Goal: Transaction & Acquisition: Obtain resource

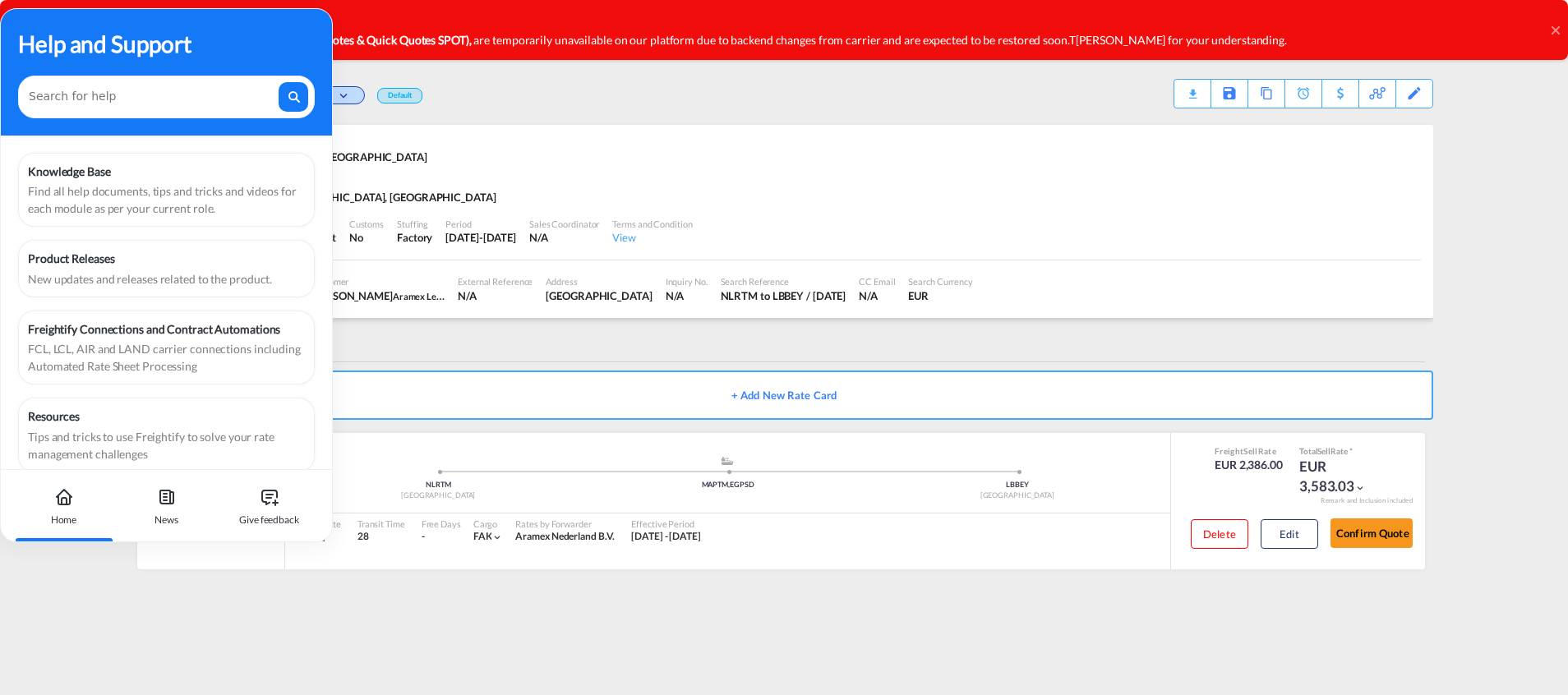
scroll to position [20, 0]
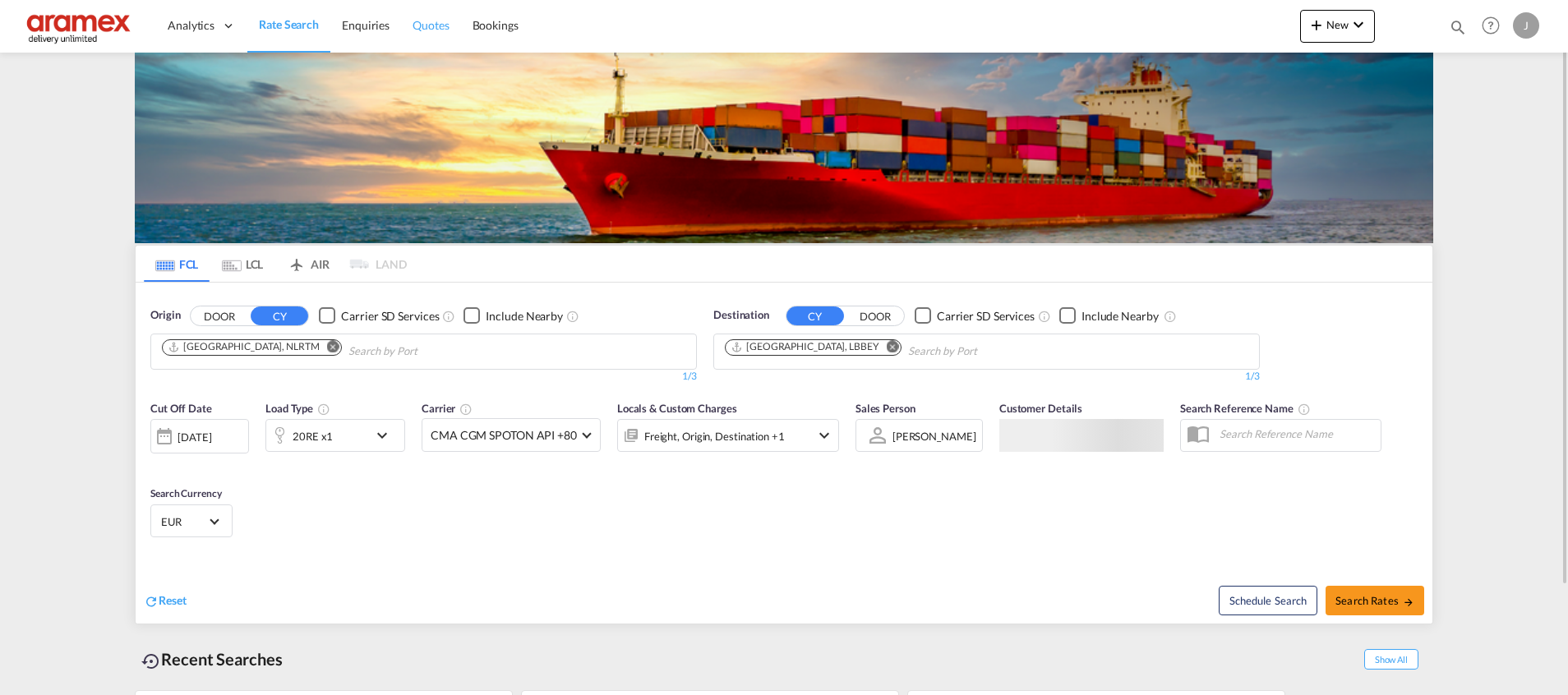
click at [432, 18] on span "Quotes" at bounding box center [430, 25] width 36 height 14
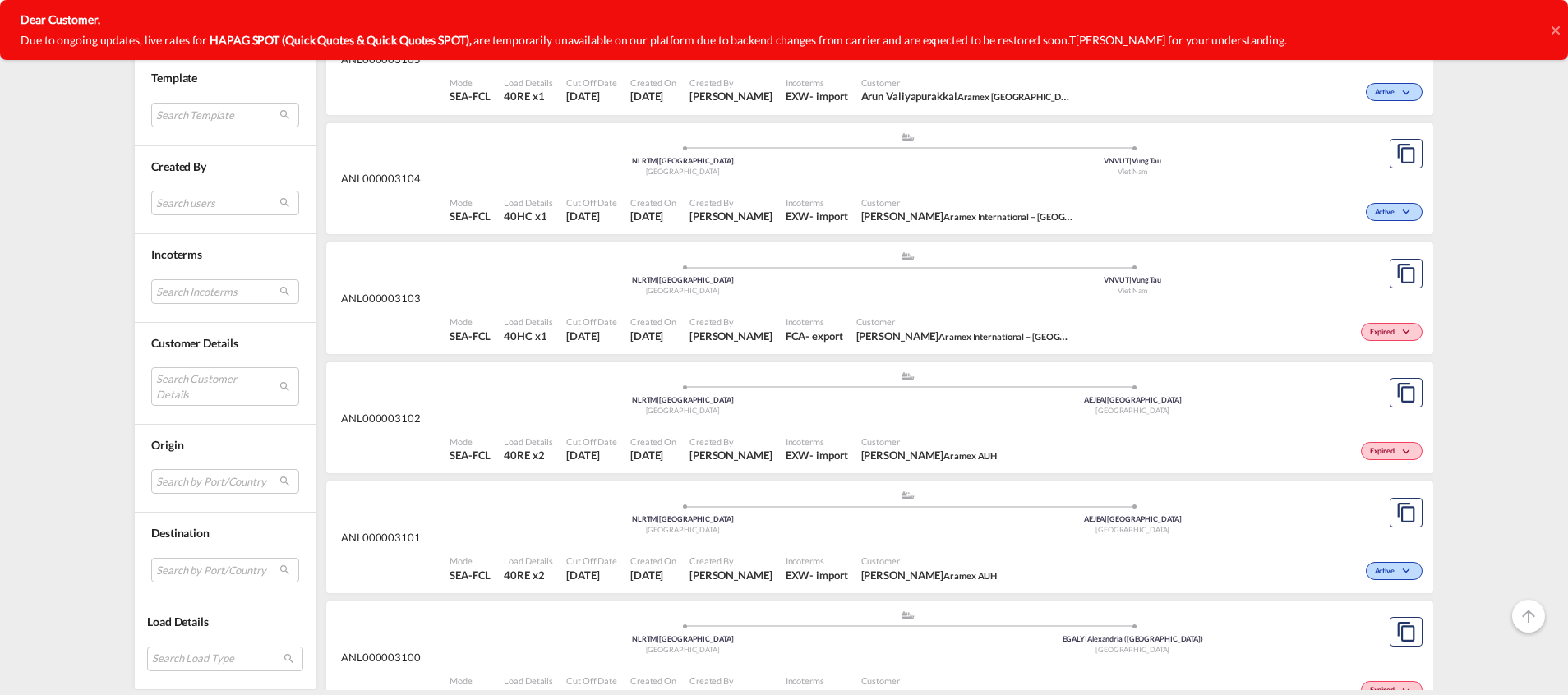
scroll to position [1726, 0]
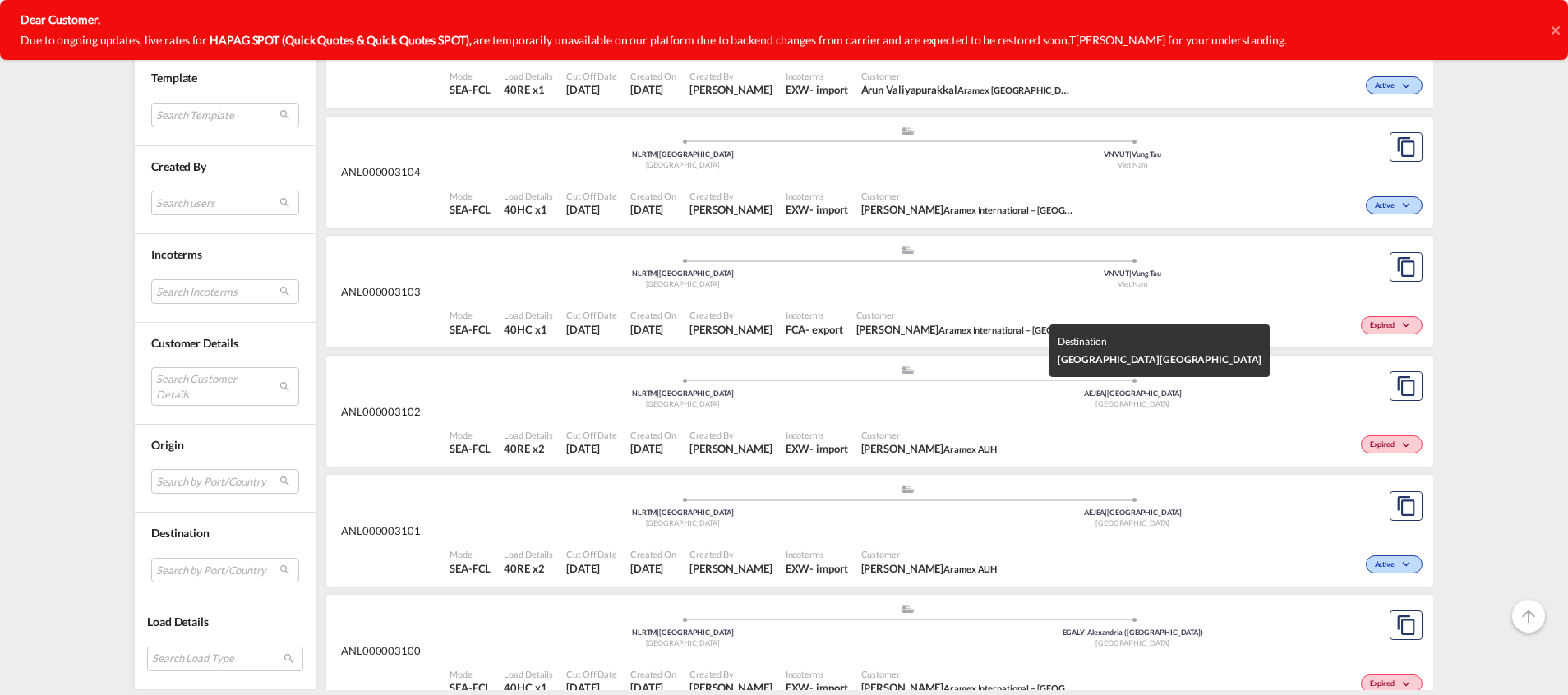
click at [1020, 410] on div "[GEOGRAPHIC_DATA]" at bounding box center [1133, 404] width 450 height 11
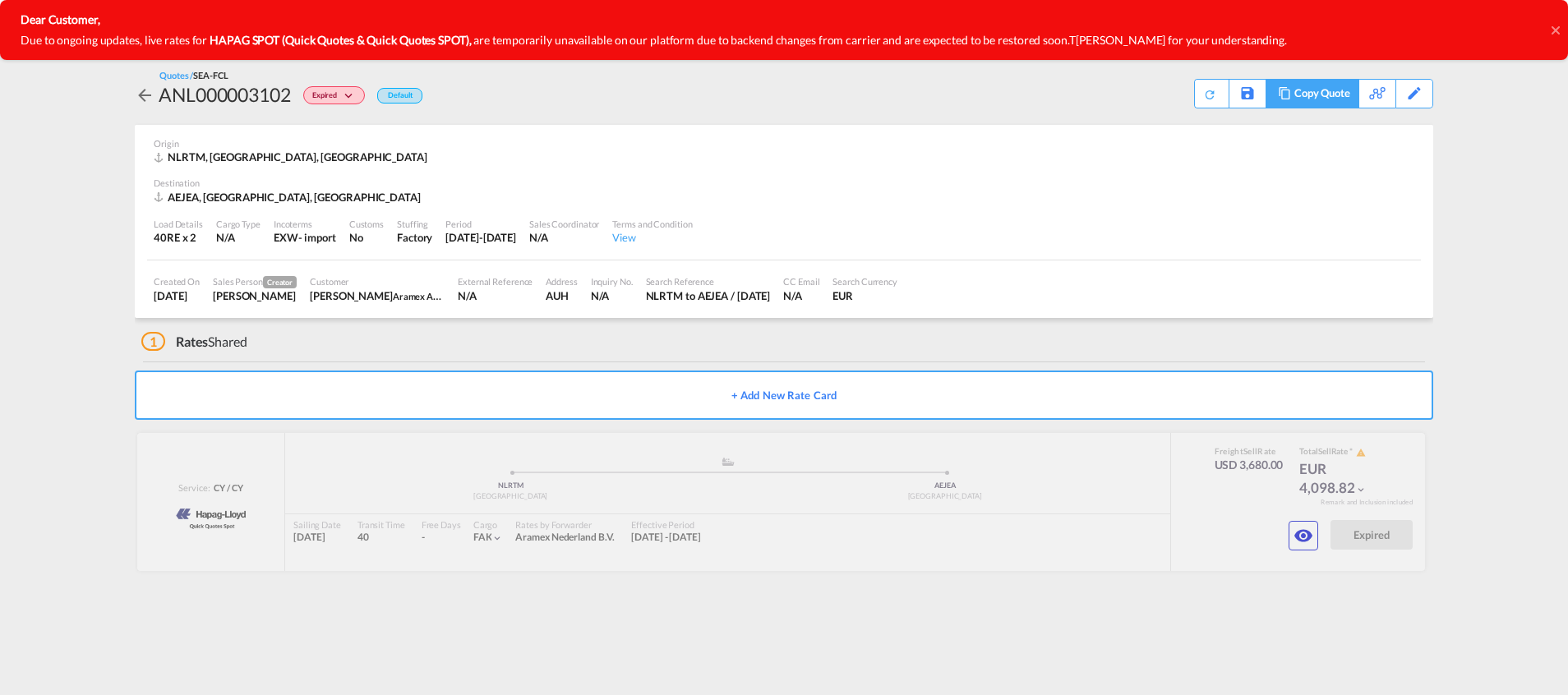
click at [1338, 94] on div "Copy Quote" at bounding box center [1322, 93] width 56 height 28
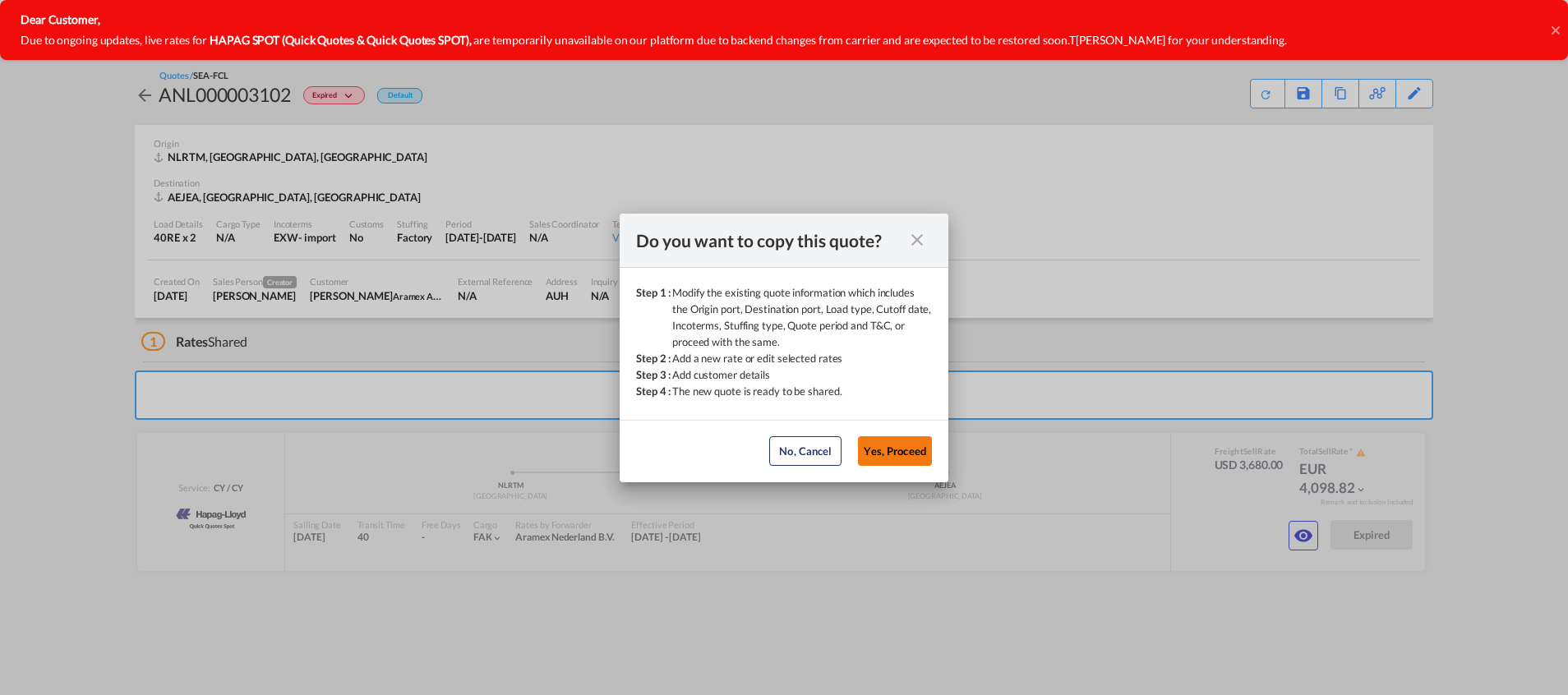
click at [886, 461] on button "Yes, Proceed" at bounding box center [895, 451] width 74 height 29
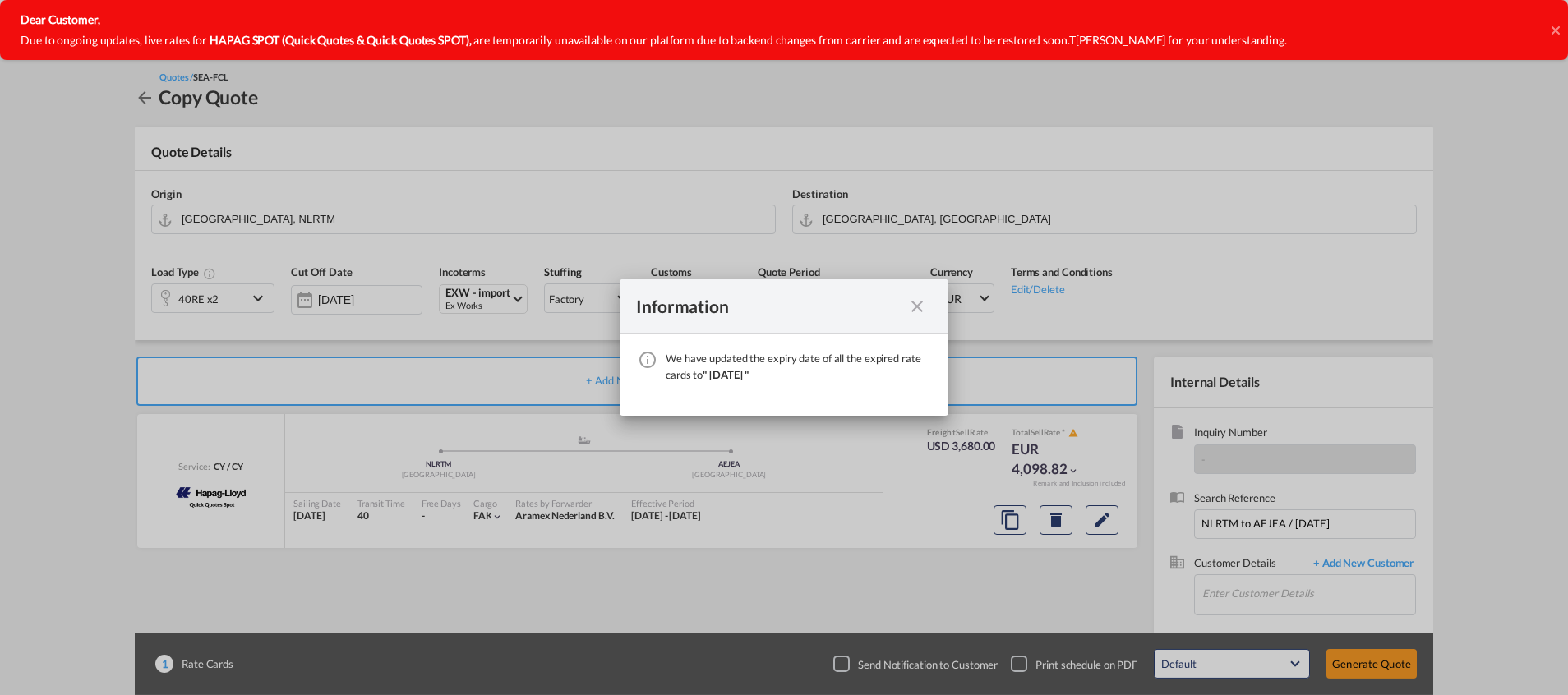
click at [918, 305] on md-icon "icon-close fg-AAA8AD cursor" at bounding box center [917, 307] width 19 height 19
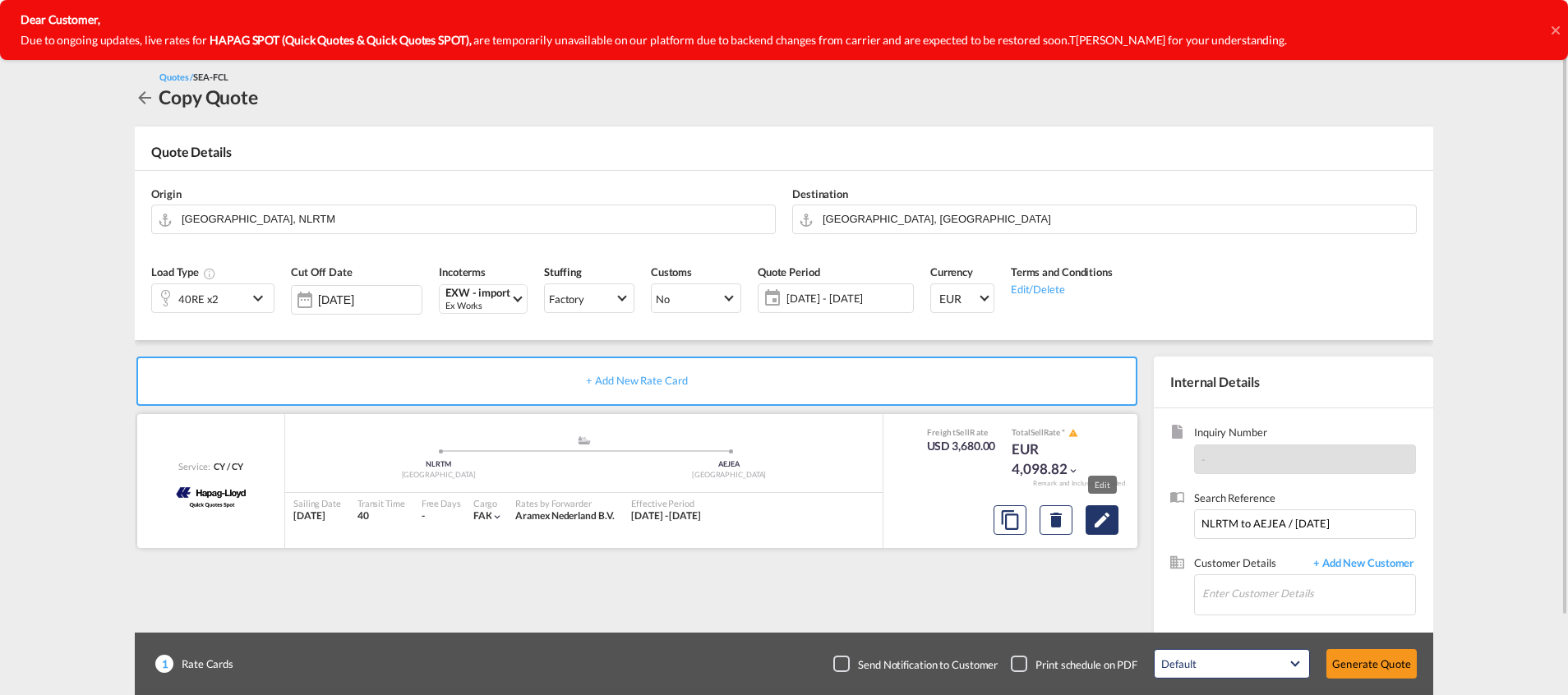
click at [1105, 522] on md-icon "Edit" at bounding box center [1102, 520] width 19 height 19
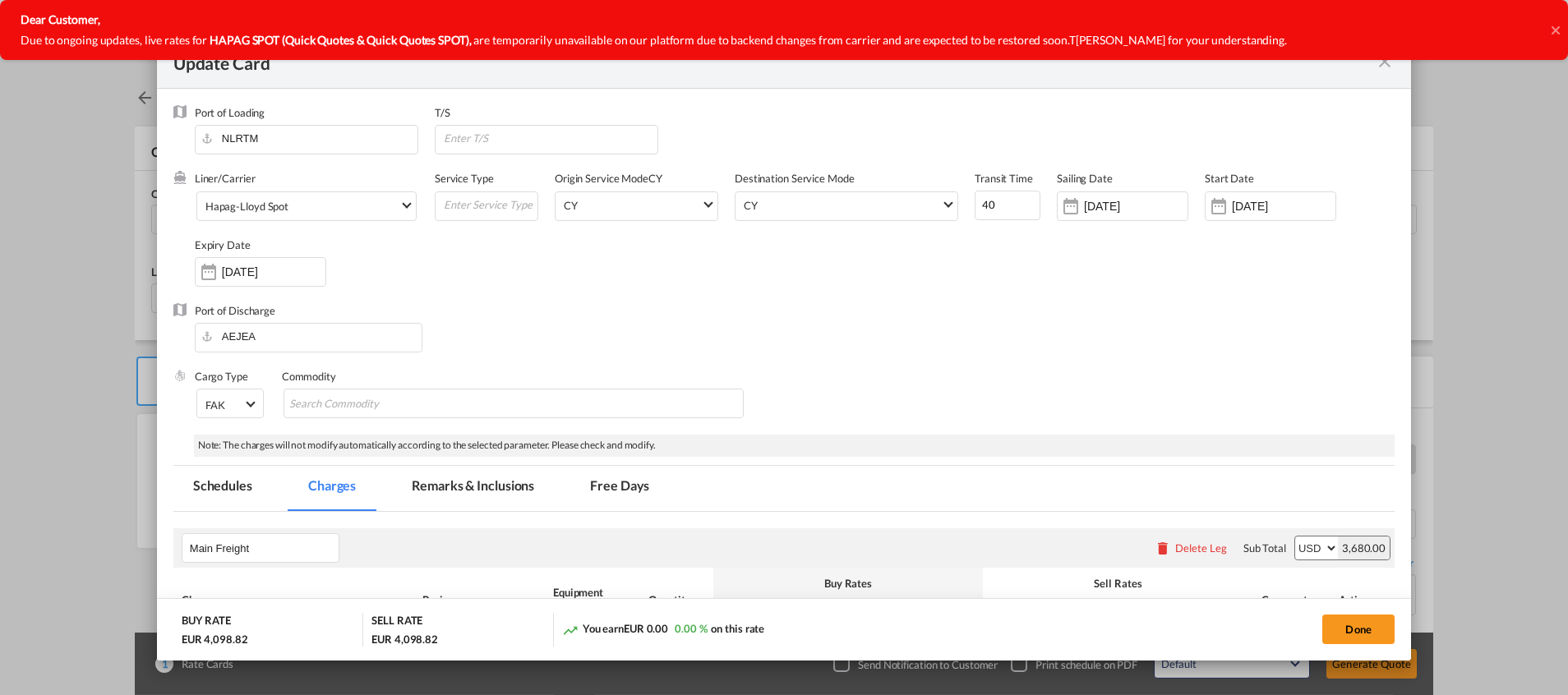
select select "per equipment"
select select "per shipment"
select select "per equipment"
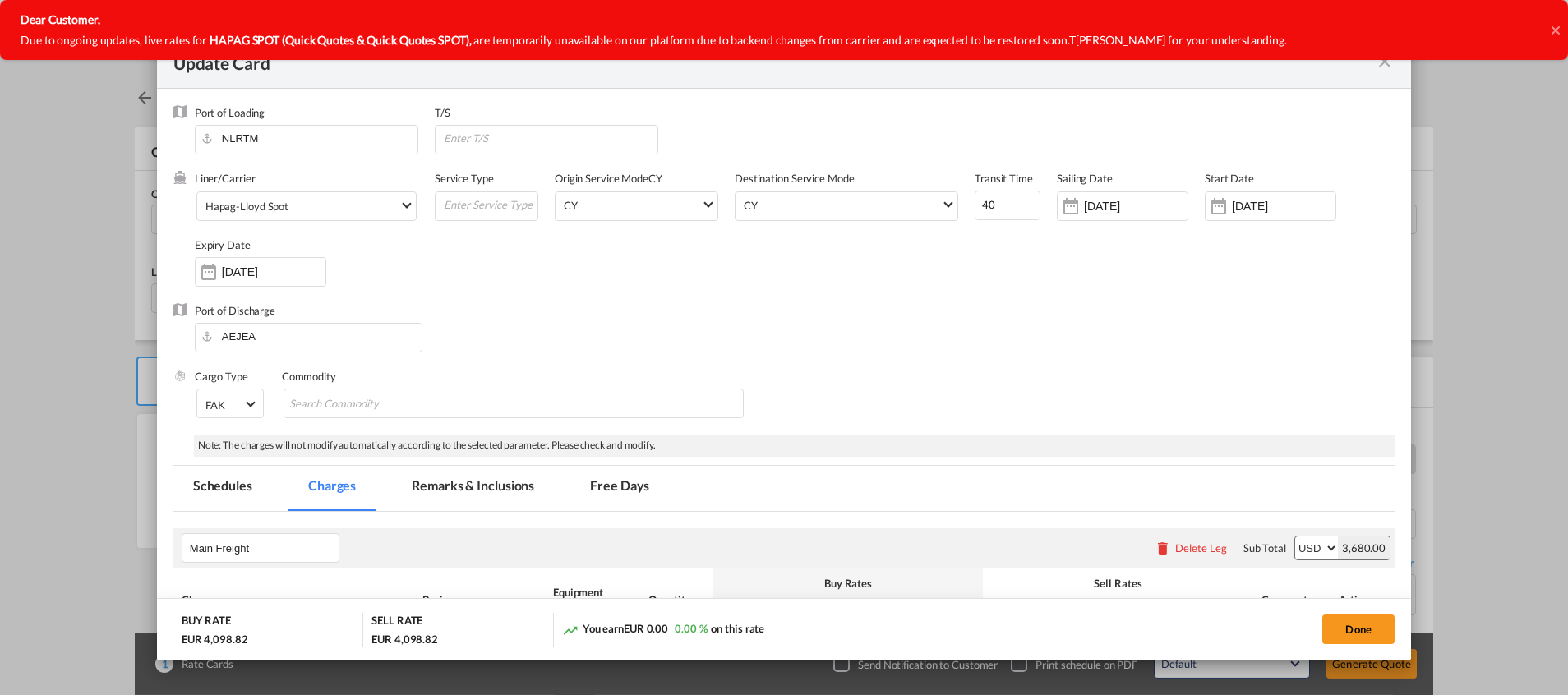
select select "per equipment"
select select "per container"
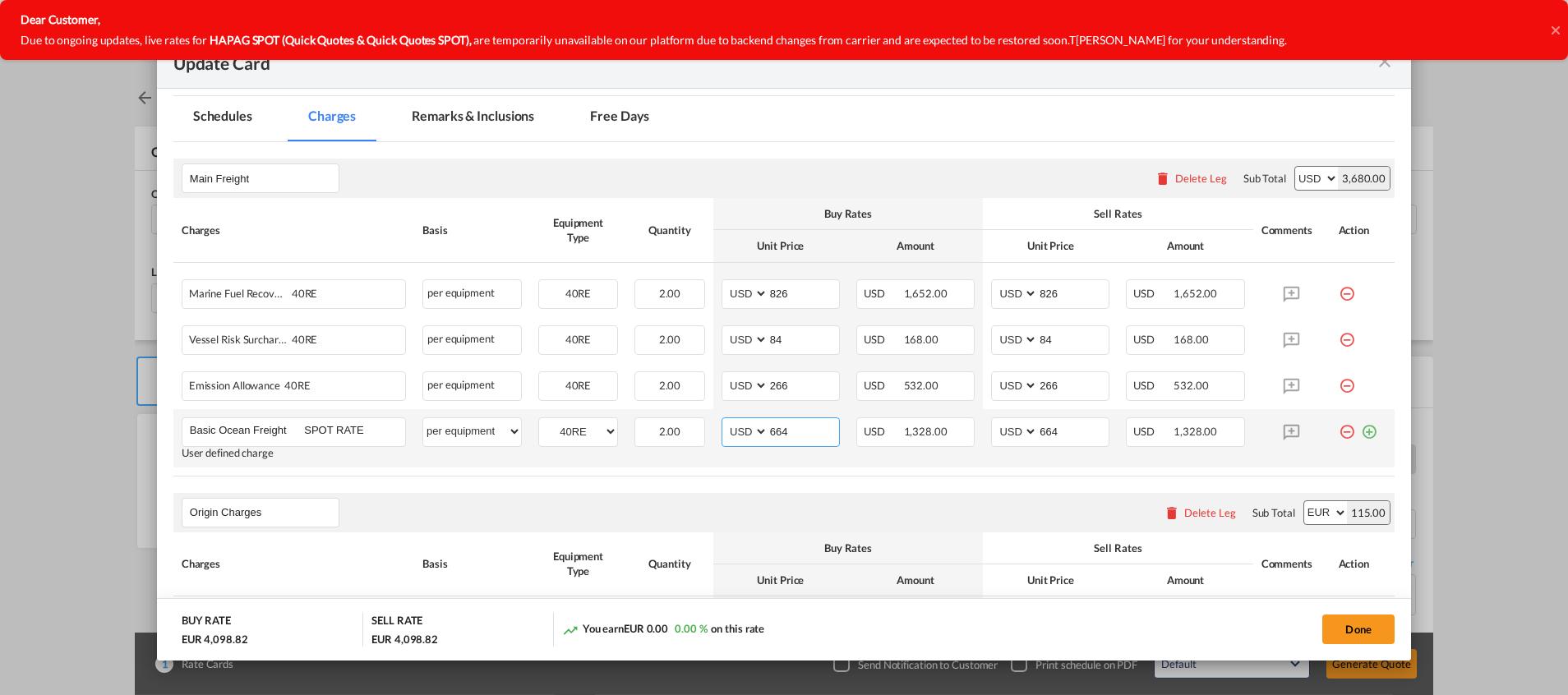
click at [781, 434] on input "664" at bounding box center [804, 430] width 71 height 24
paste input "72"
type input "672"
click at [1072, 431] on input "664" at bounding box center [1073, 430] width 71 height 24
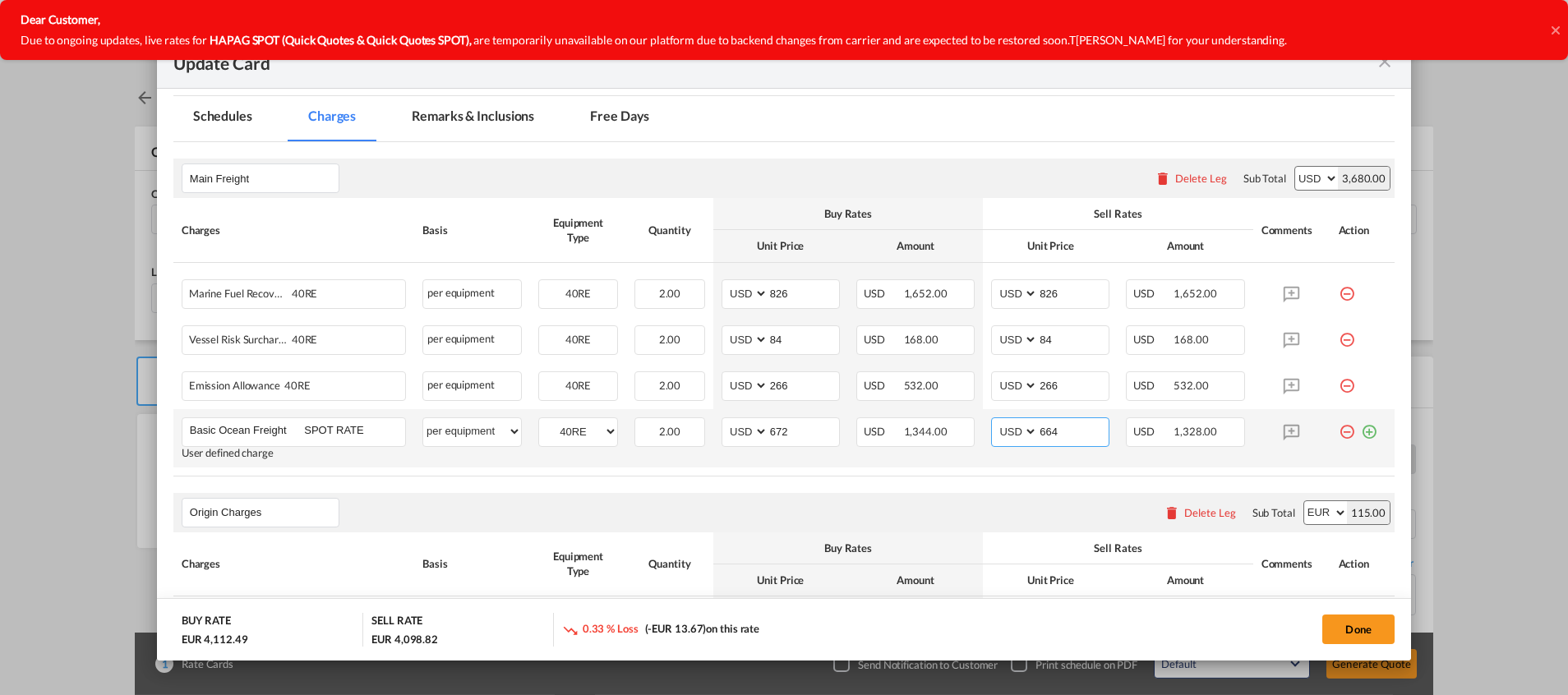
click at [1072, 431] on input "664" at bounding box center [1073, 430] width 71 height 24
paste input "72"
type input "672"
click at [986, 491] on rate-modification "Main Freight Please enter leg name Leg Name Already Exists Delete Leg Sub Total…" at bounding box center [784, 672] width 1221 height 1061
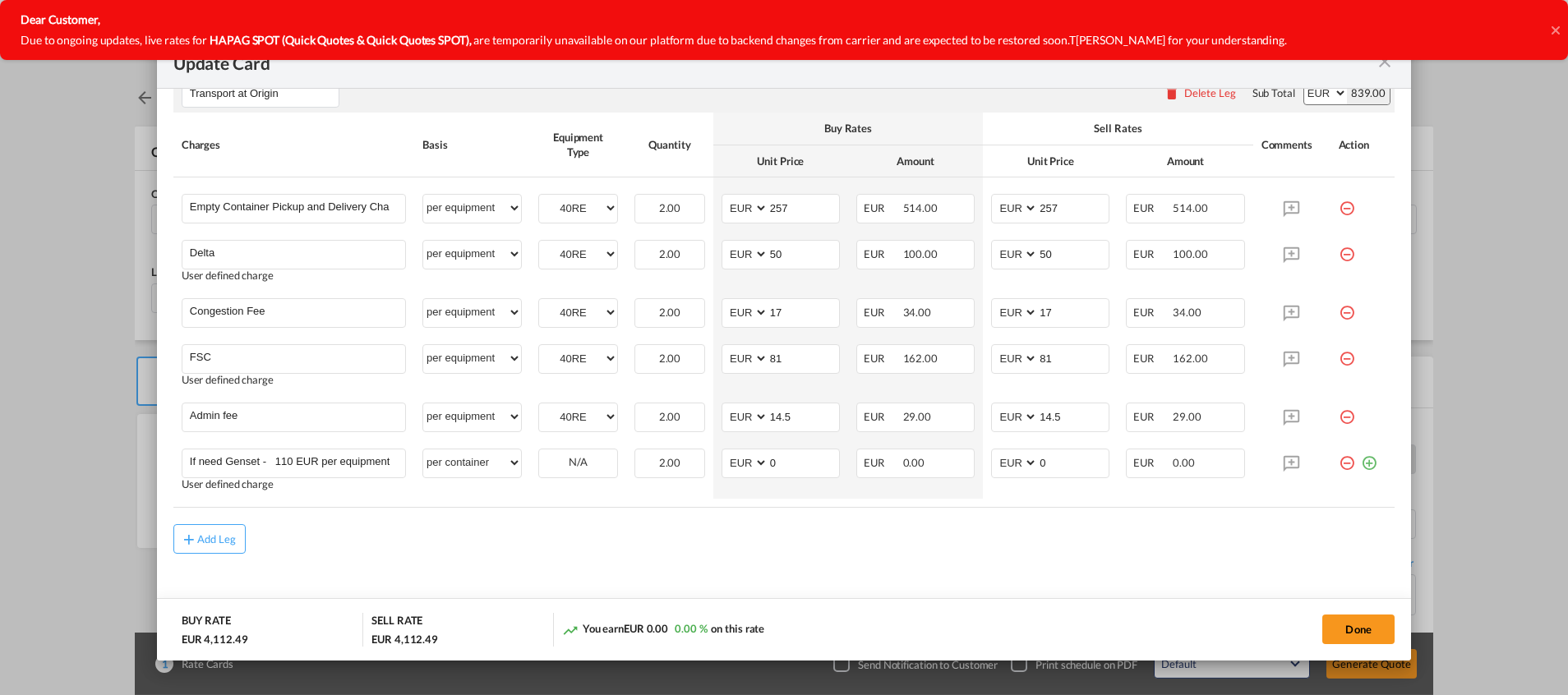
scroll to position [1037, 0]
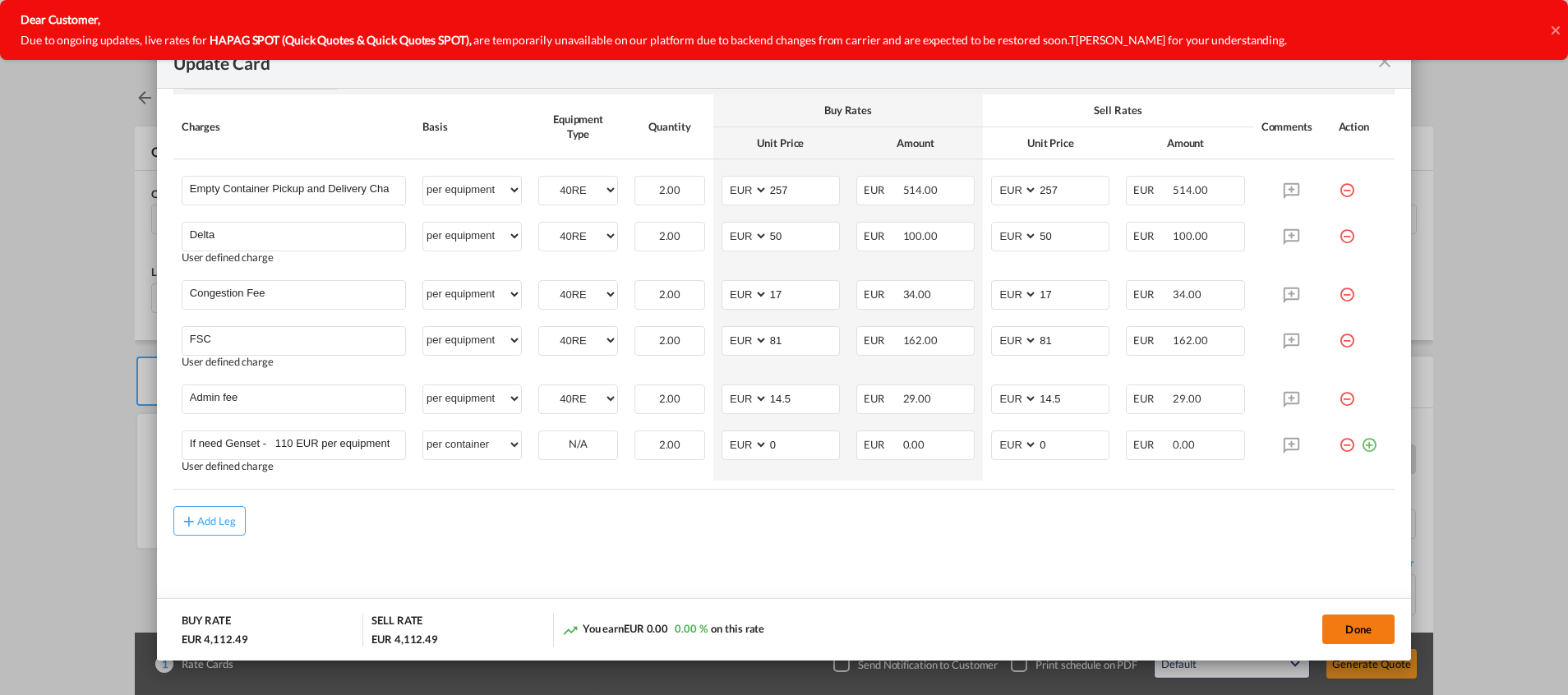
click at [1341, 626] on button "Done" at bounding box center [1358, 629] width 72 height 29
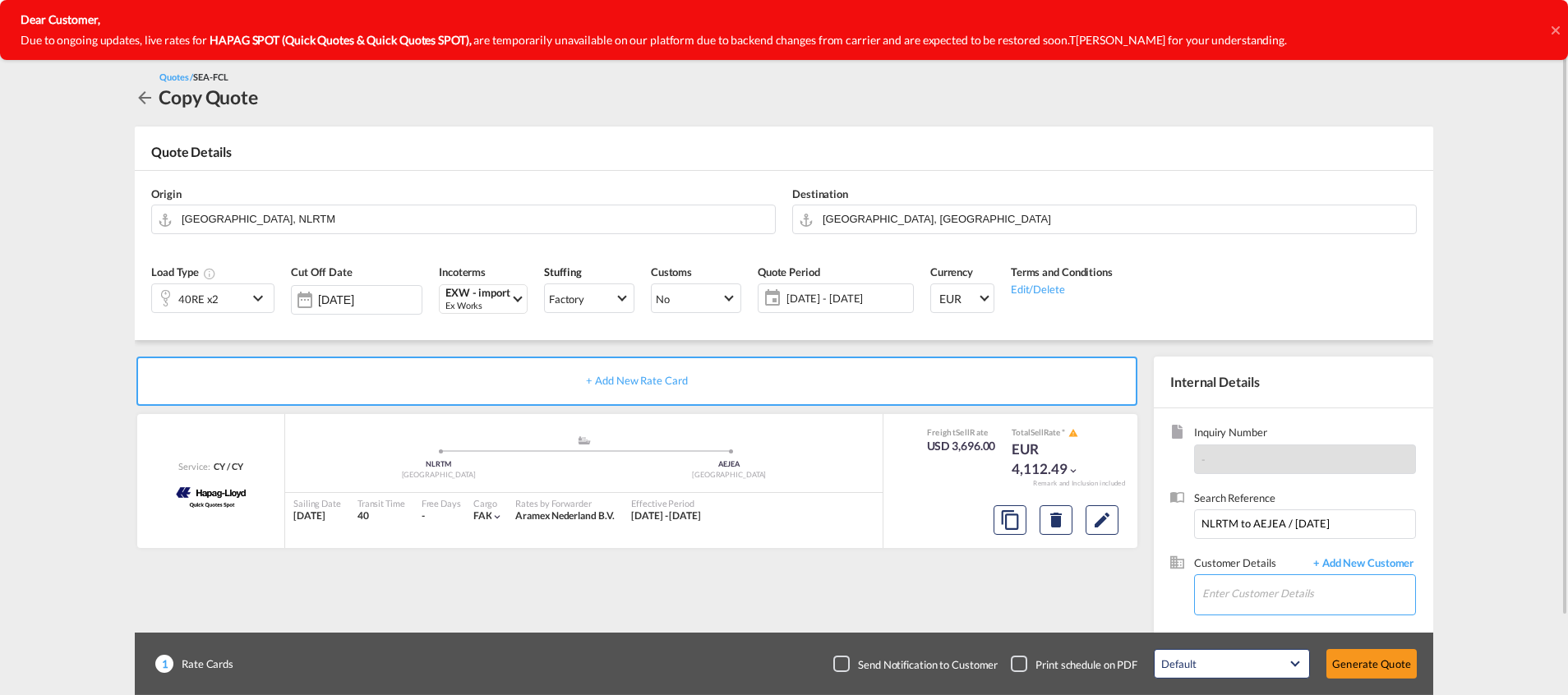
click at [1255, 601] on input "Enter Customer Details" at bounding box center [1308, 594] width 213 height 37
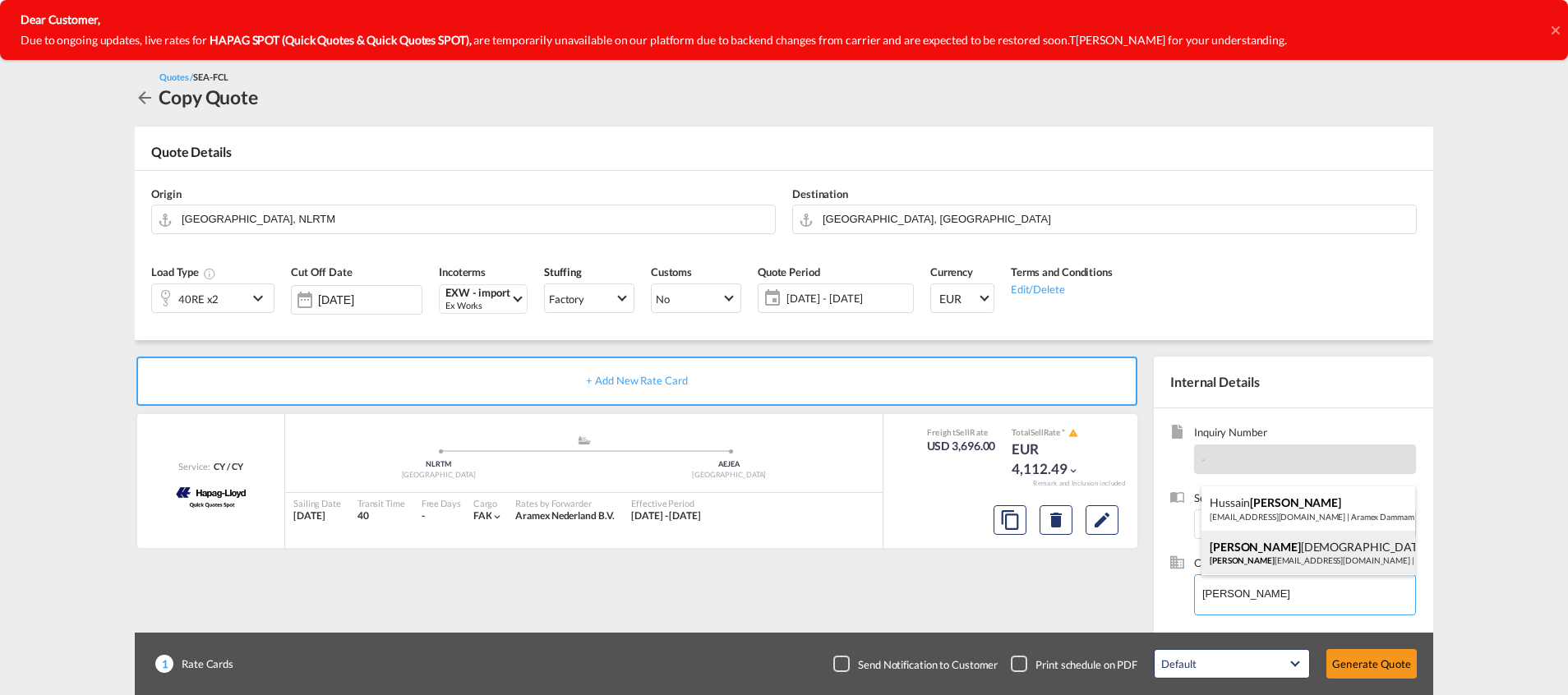
click at [1293, 548] on div "[PERSON_NAME] [PERSON_NAME] [PERSON_NAME][EMAIL_ADDRESS][DOMAIN_NAME] | Aramex …" at bounding box center [1309, 553] width 214 height 45
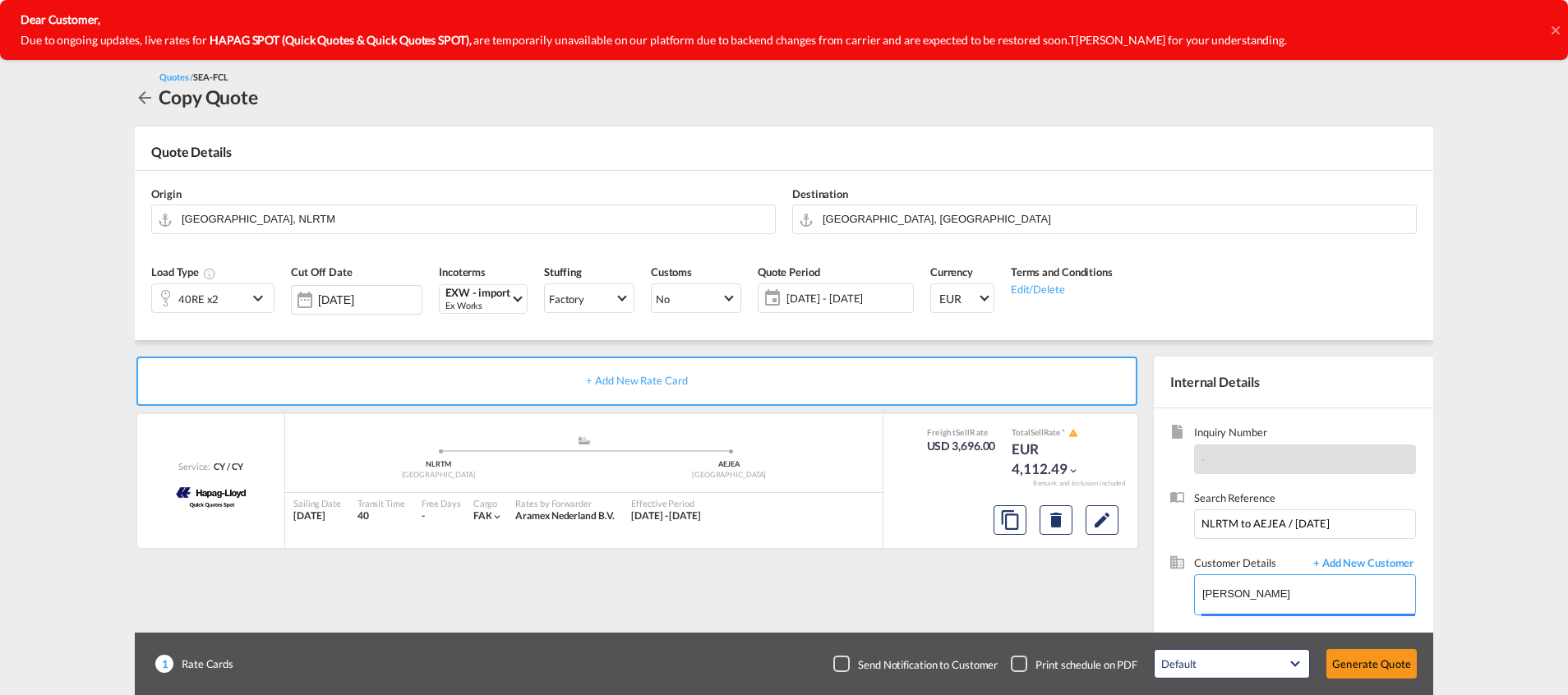
type input "Aramex AUH, [PERSON_NAME], [EMAIL_ADDRESS][DOMAIN_NAME]"
click at [1371, 655] on button "Generate Quote" at bounding box center [1371, 664] width 90 height 29
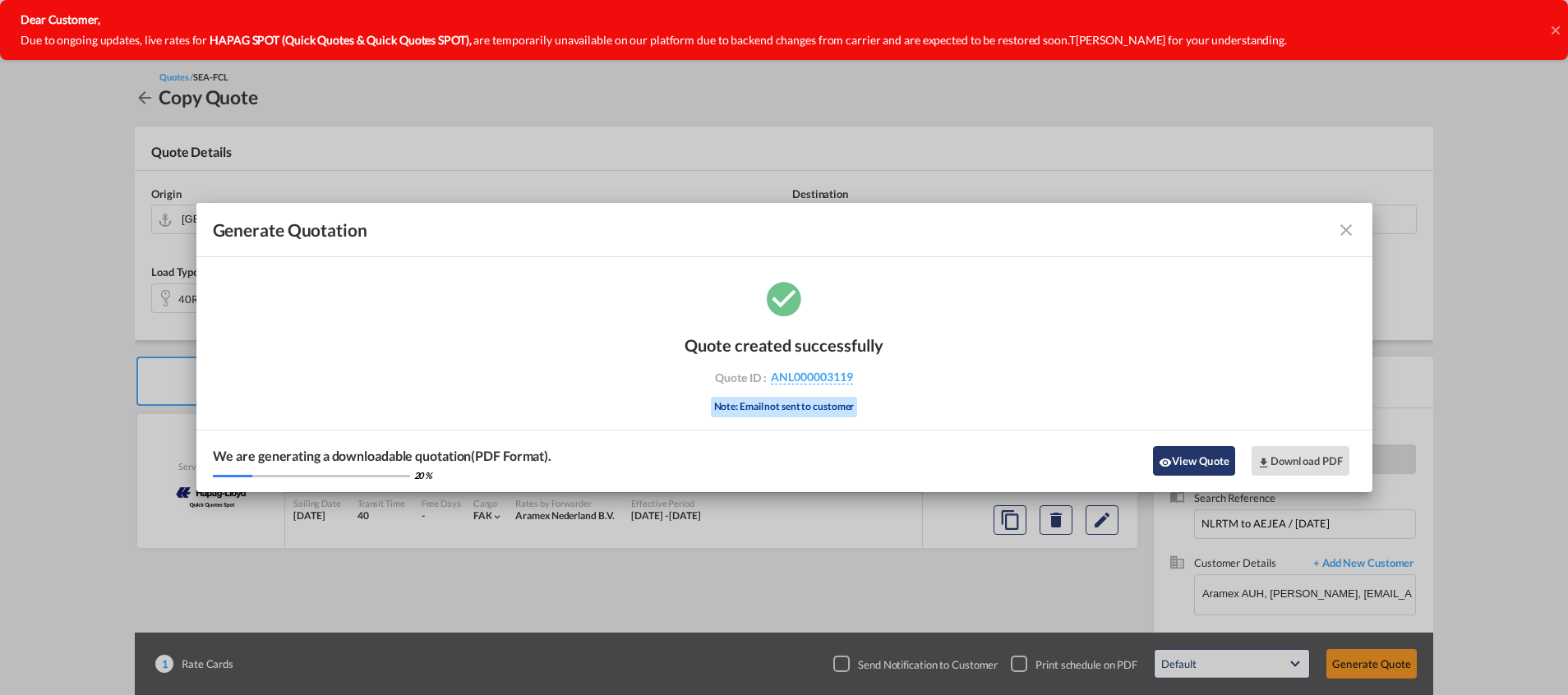
click at [1182, 462] on button "View Quote" at bounding box center [1194, 461] width 83 height 29
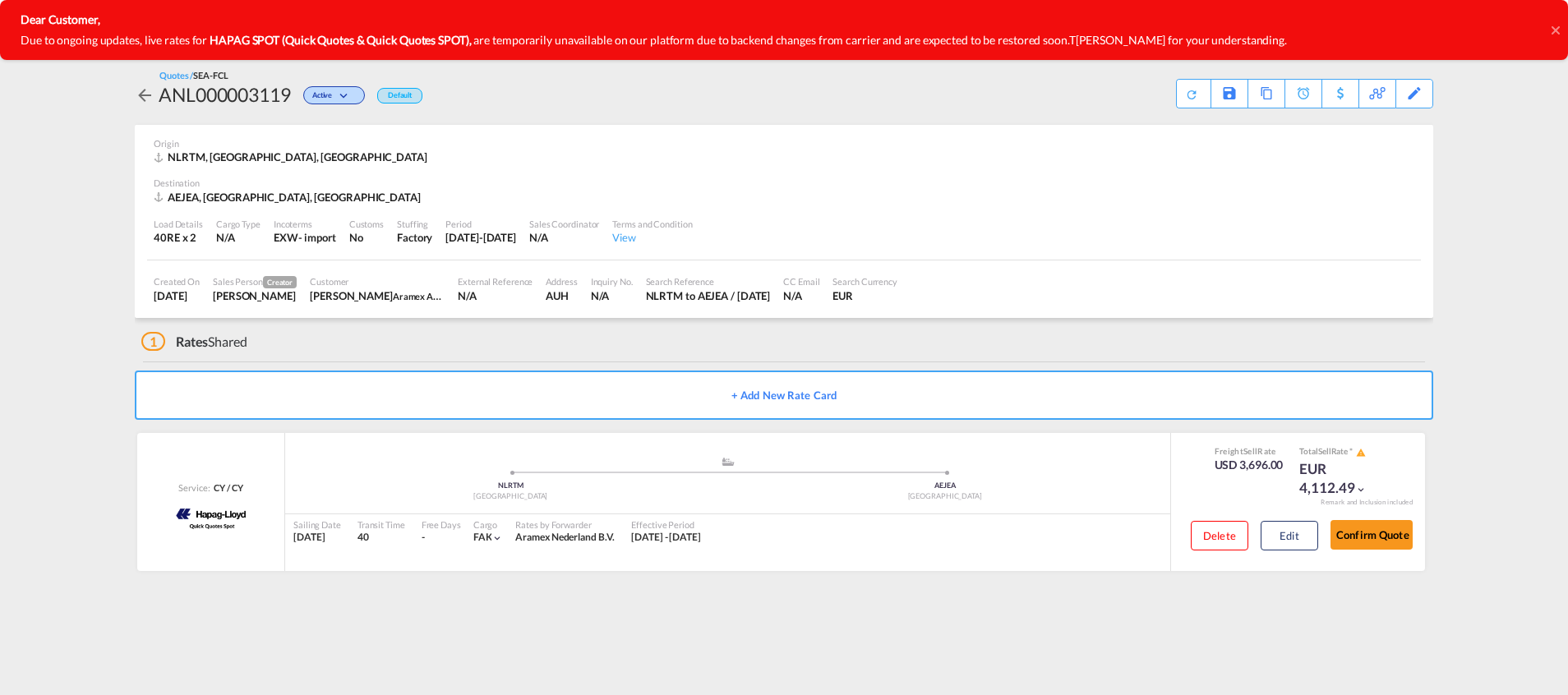
click at [1551, 25] on div "Dear Customer, Due to ongoing updates, live rates for HAPAG SPOT (Quick Quotes …" at bounding box center [784, 30] width 1568 height 60
click at [1556, 29] on icon at bounding box center [1554, 29] width 8 height 8
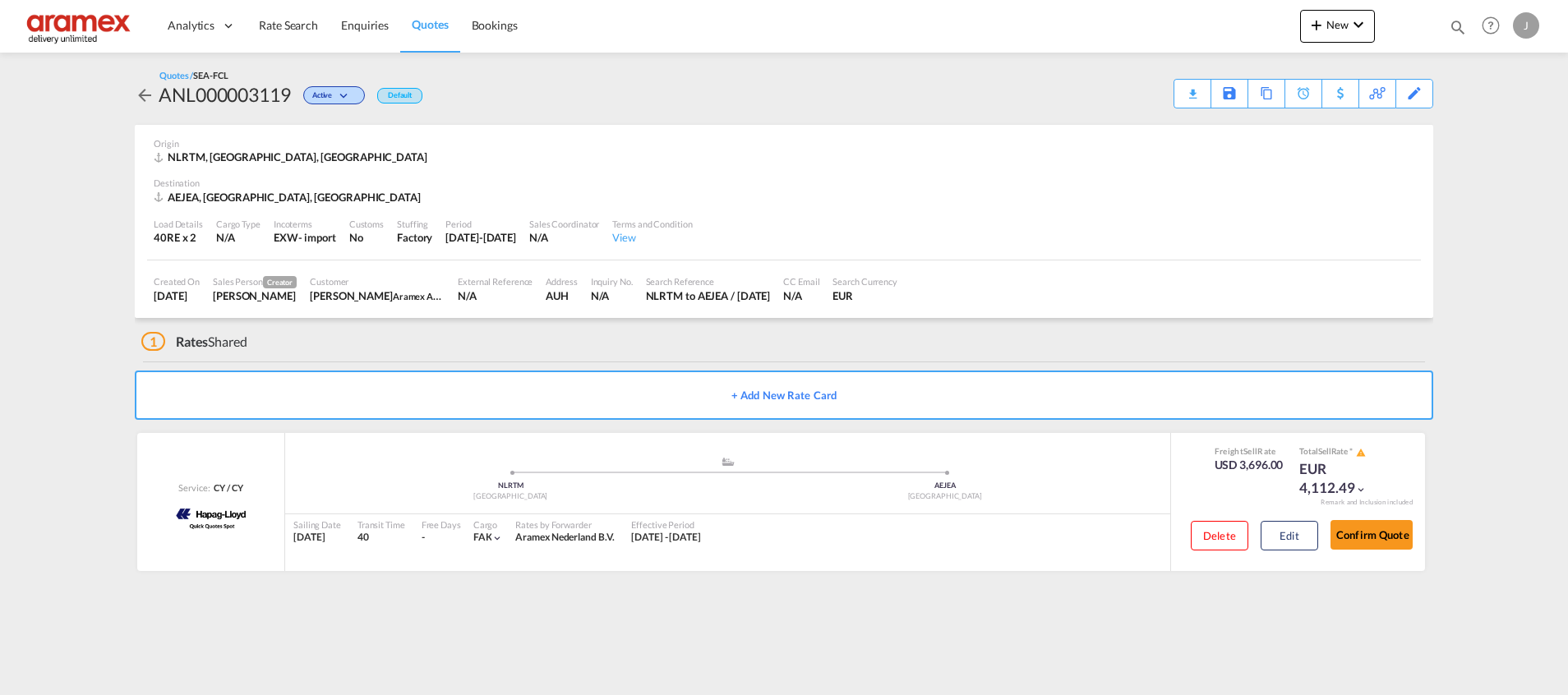
click at [0, 0] on div "Download Quote" at bounding box center [0, 0] width 0 height 0
click at [1122, 99] on div "Download Quote" at bounding box center [1160, 92] width 83 height 26
click at [1415, 83] on div "Edit" at bounding box center [1415, 93] width 18 height 28
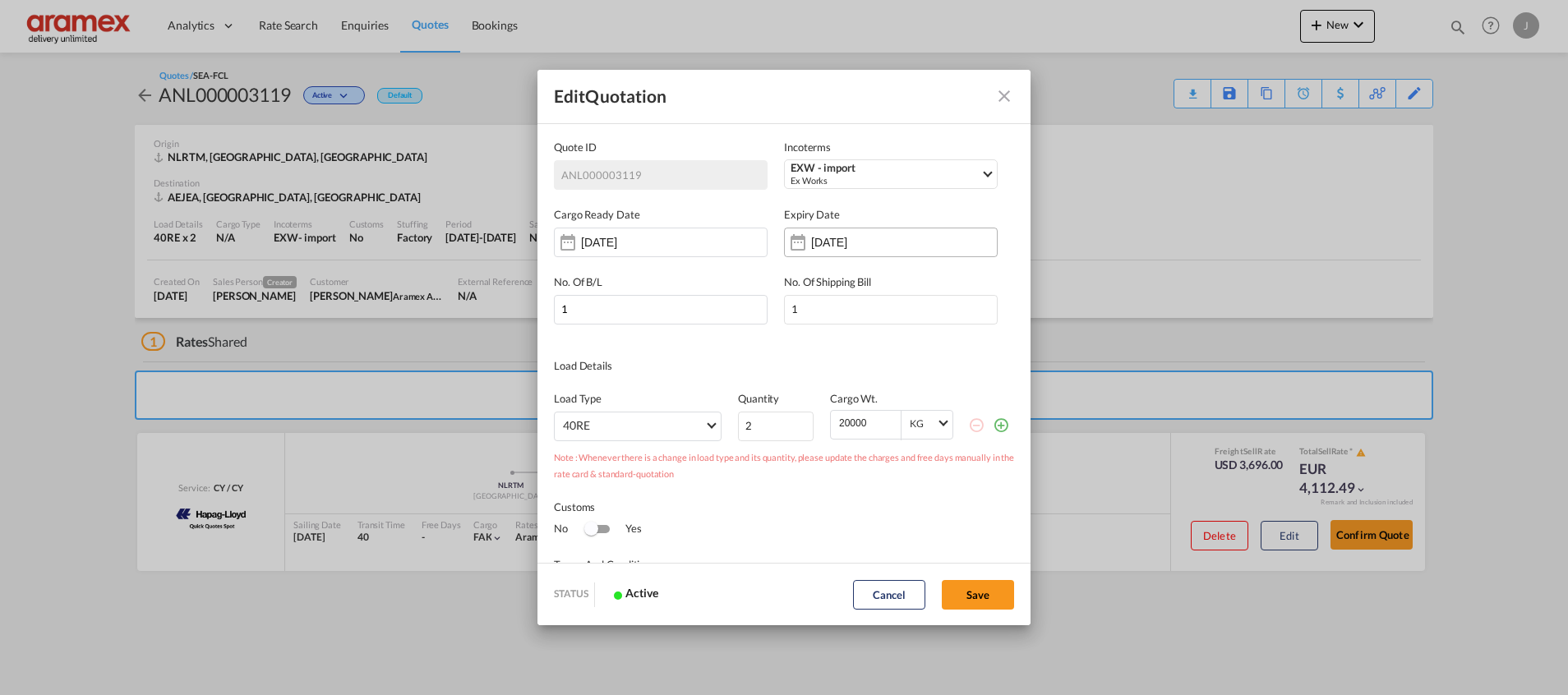
click at [877, 238] on input "[DATE]" at bounding box center [863, 243] width 104 height 14
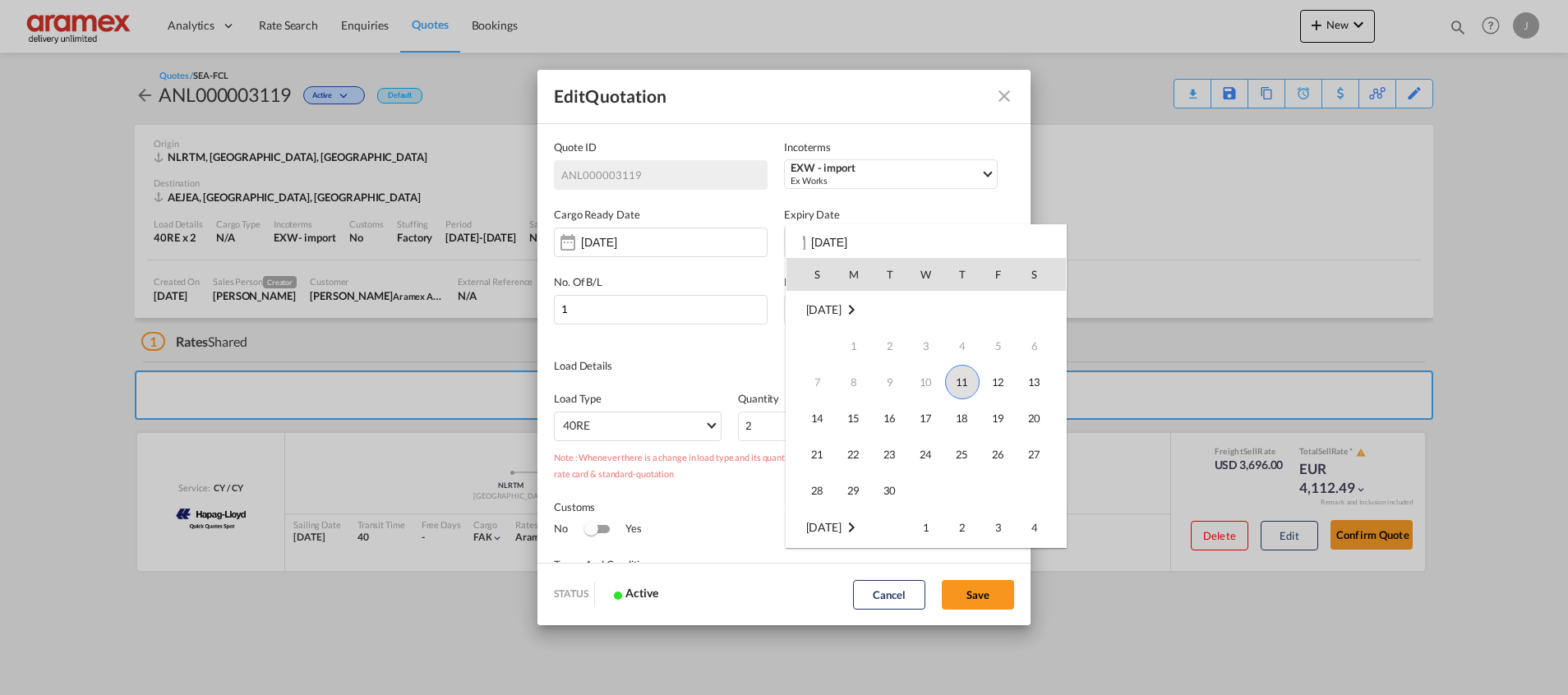
click at [956, 381] on span "11" at bounding box center [963, 382] width 35 height 35
type input "[DATE]"
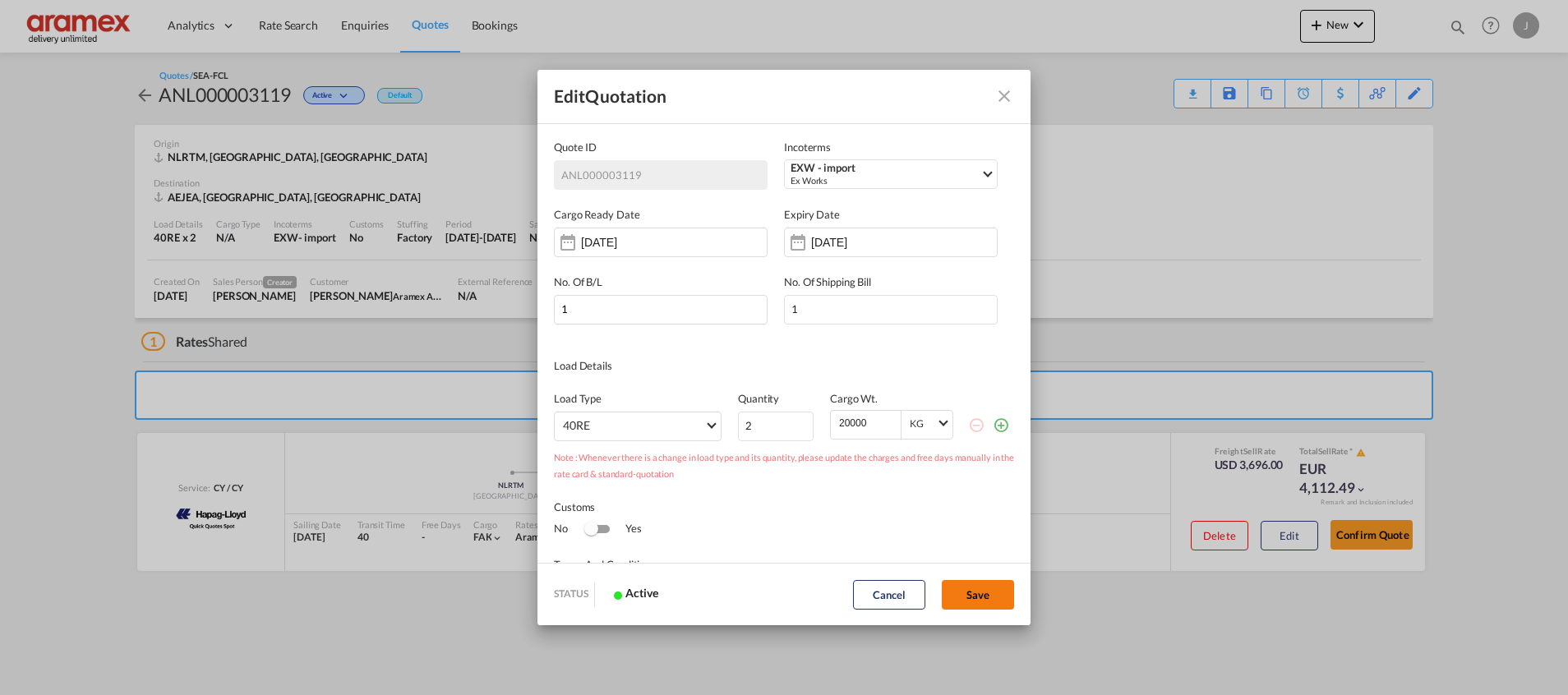
click at [986, 591] on button "Save" at bounding box center [978, 595] width 72 height 29
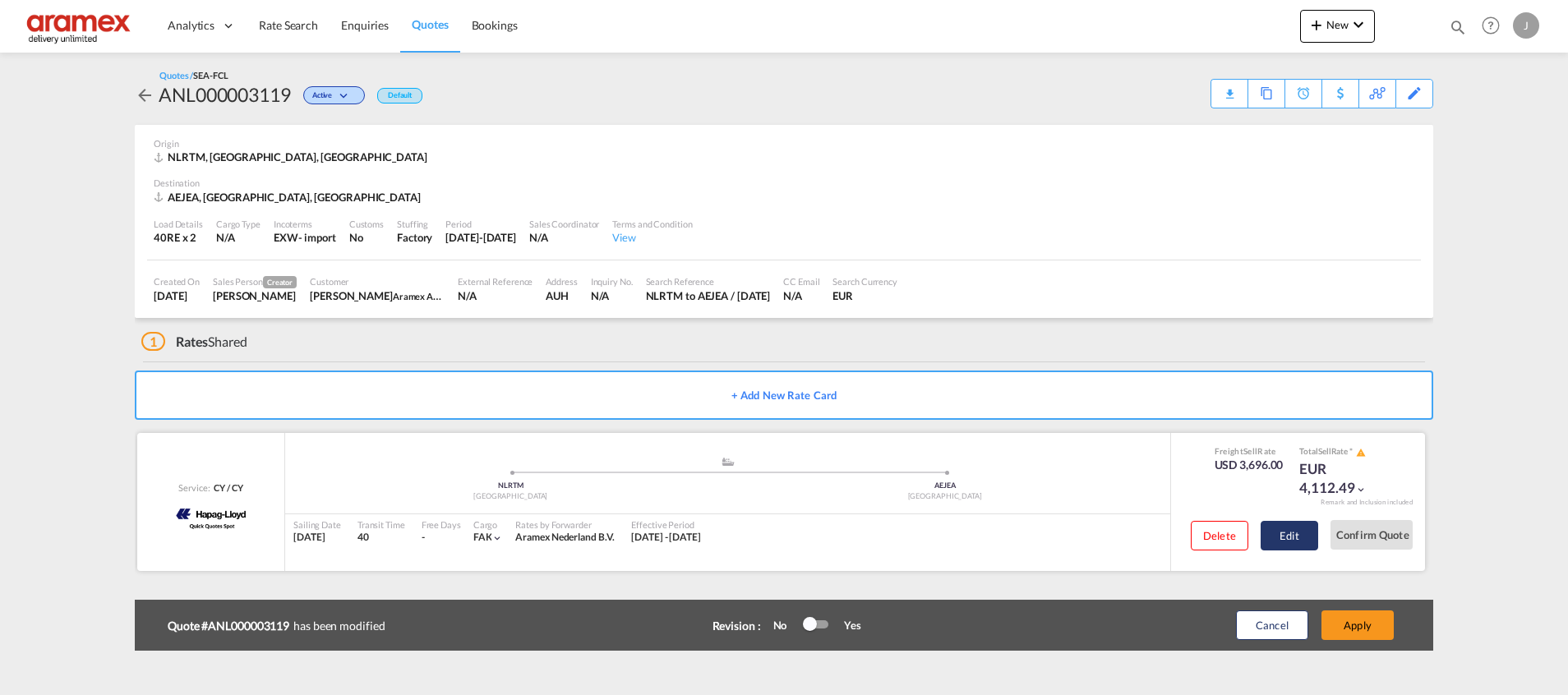
click at [1298, 534] on button "Edit" at bounding box center [1289, 536] width 57 height 29
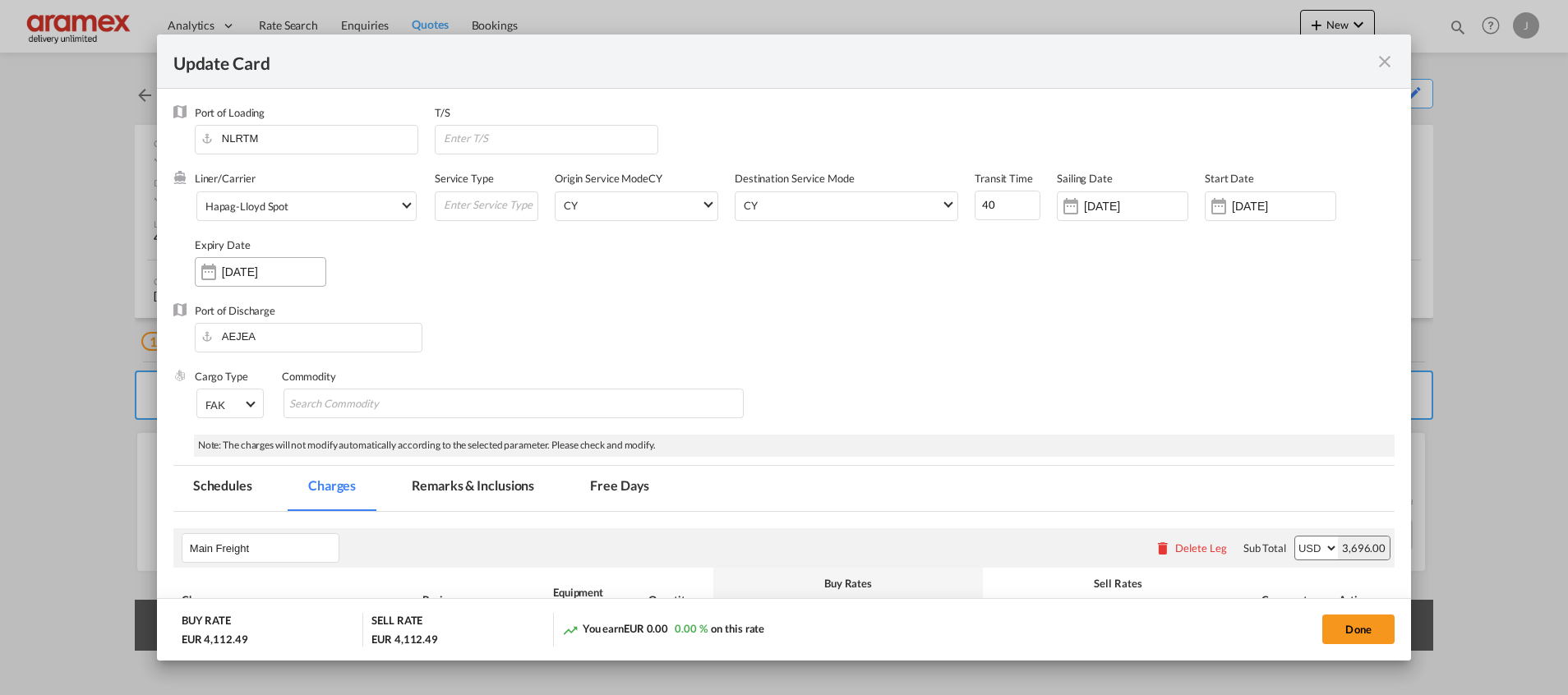
click at [239, 277] on input "[DATE]" at bounding box center [274, 272] width 104 height 14
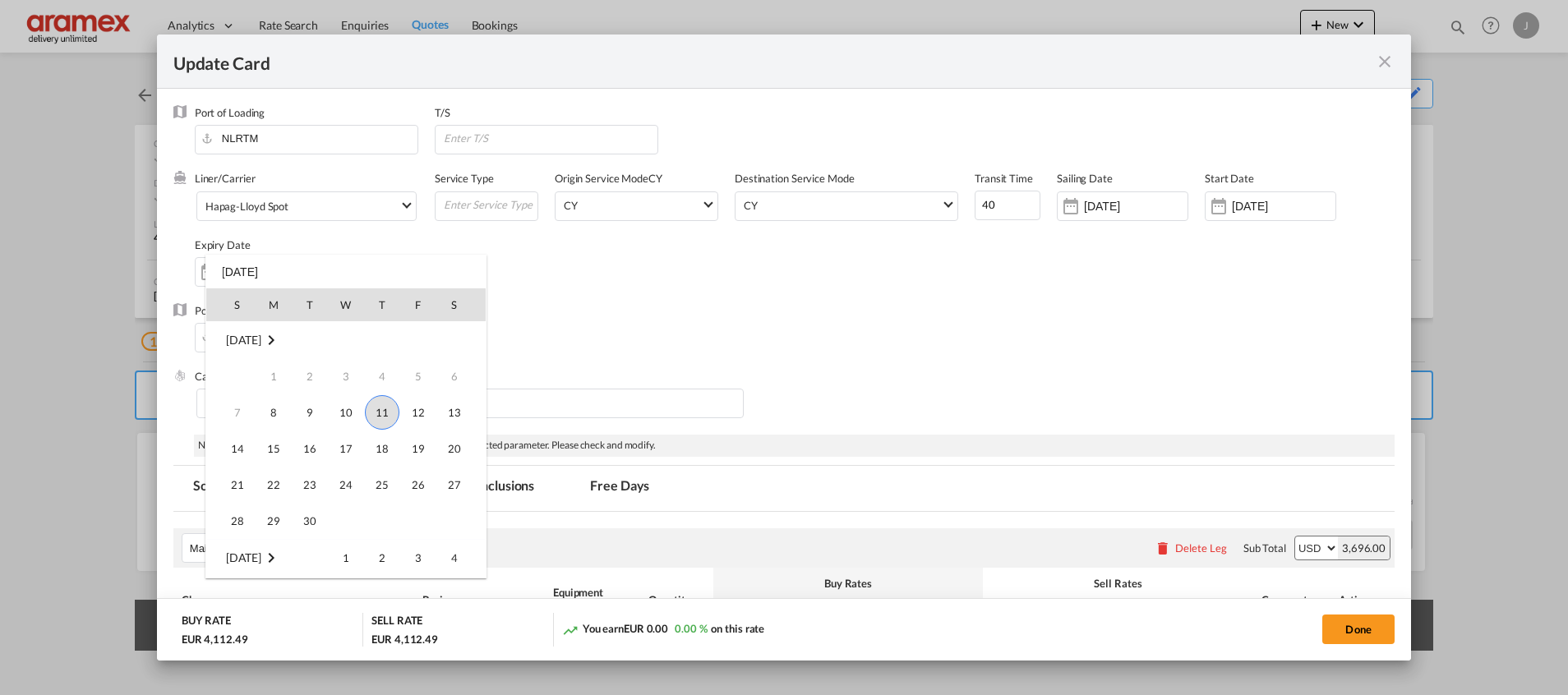
click at [388, 411] on span "11" at bounding box center [383, 413] width 35 height 35
type input "[DATE]"
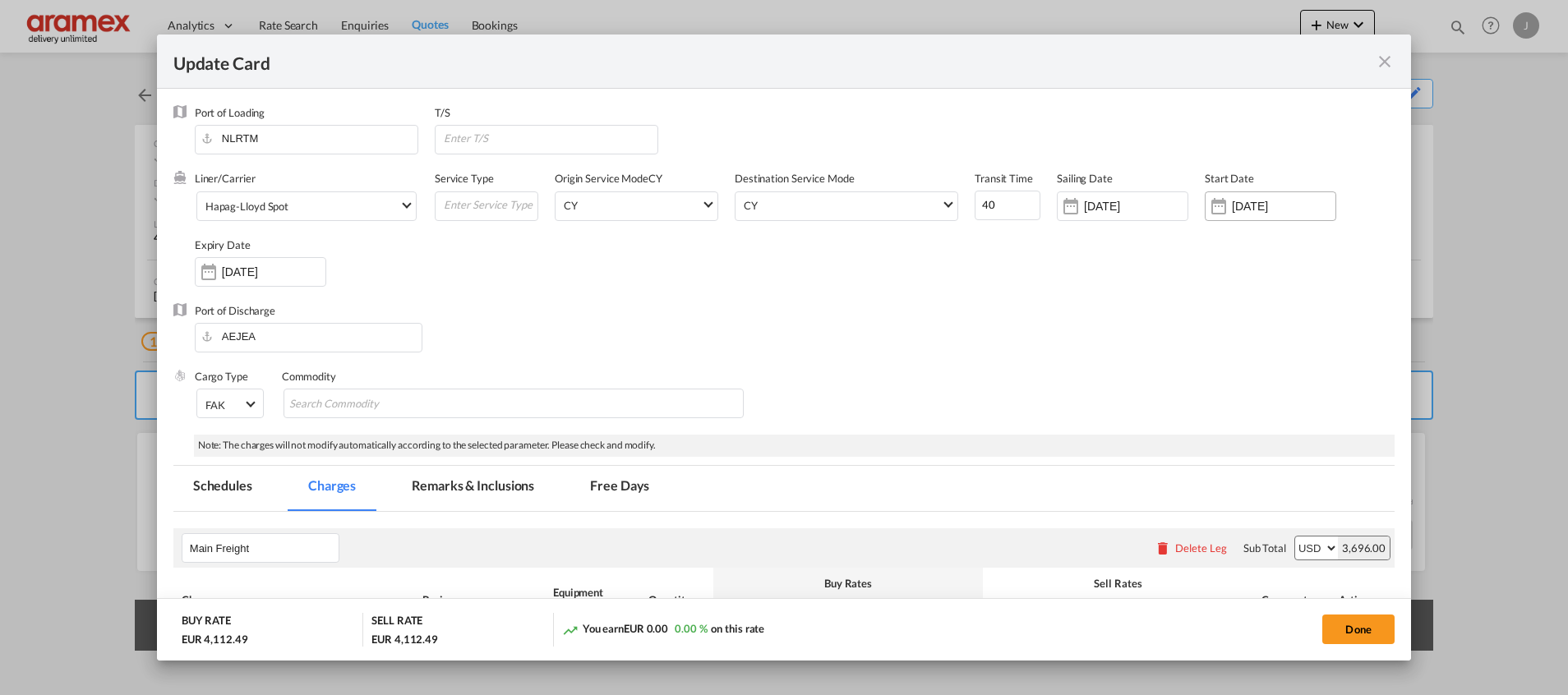
click at [1252, 207] on input "[DATE]" at bounding box center [1284, 207] width 104 height 14
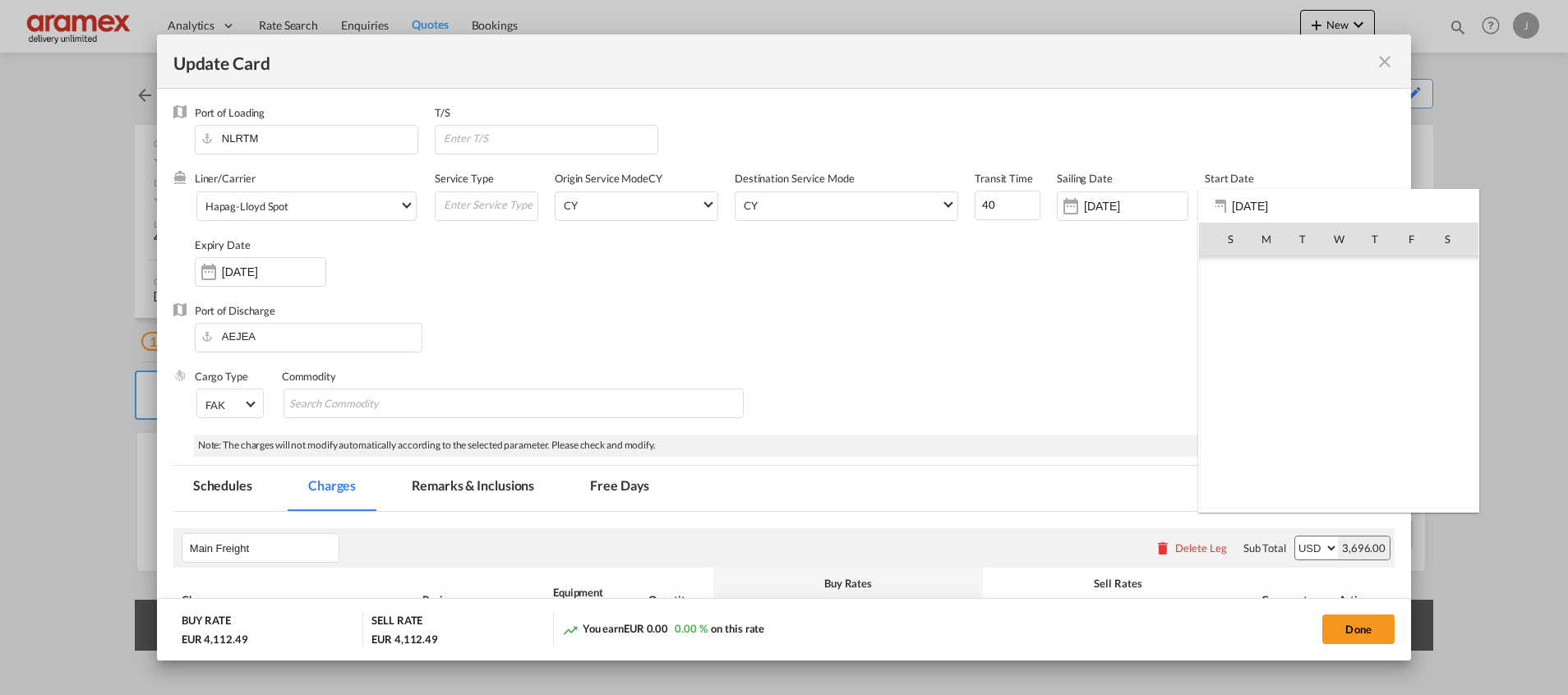
scroll to position [380629, 0]
click at [1371, 350] on span "11" at bounding box center [1375, 347] width 35 height 35
type input "[DATE]"
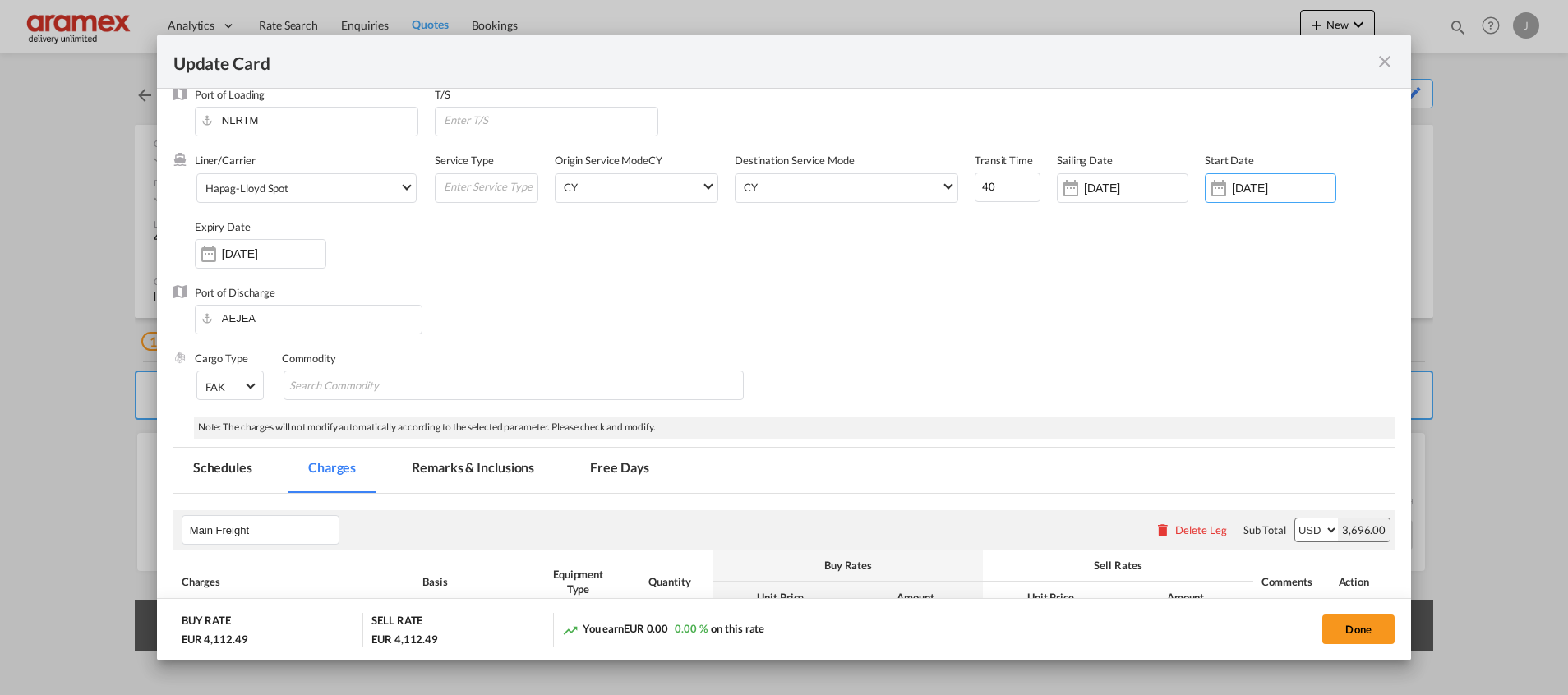
scroll to position [0, 0]
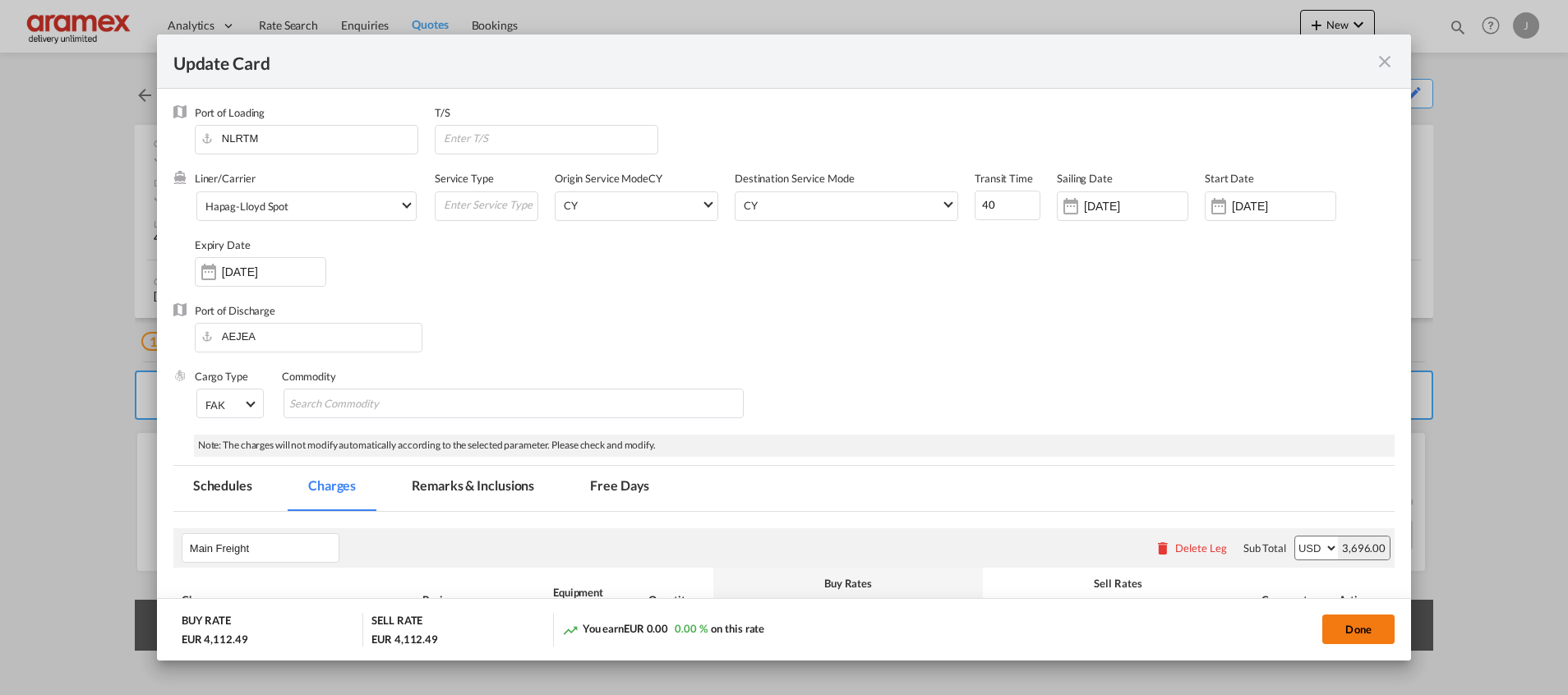
click at [1359, 627] on button "Done" at bounding box center [1358, 629] width 72 height 29
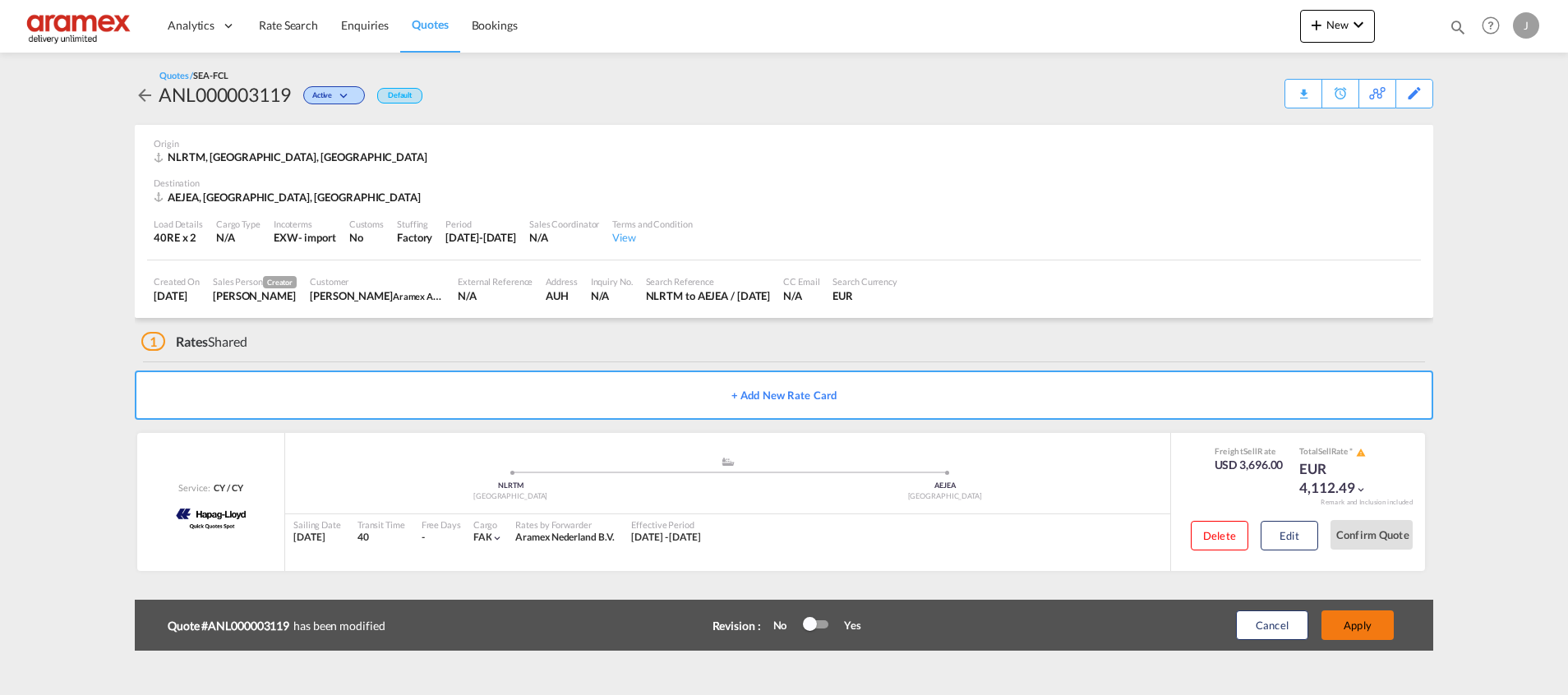
click at [1368, 632] on button "Apply" at bounding box center [1357, 625] width 72 height 29
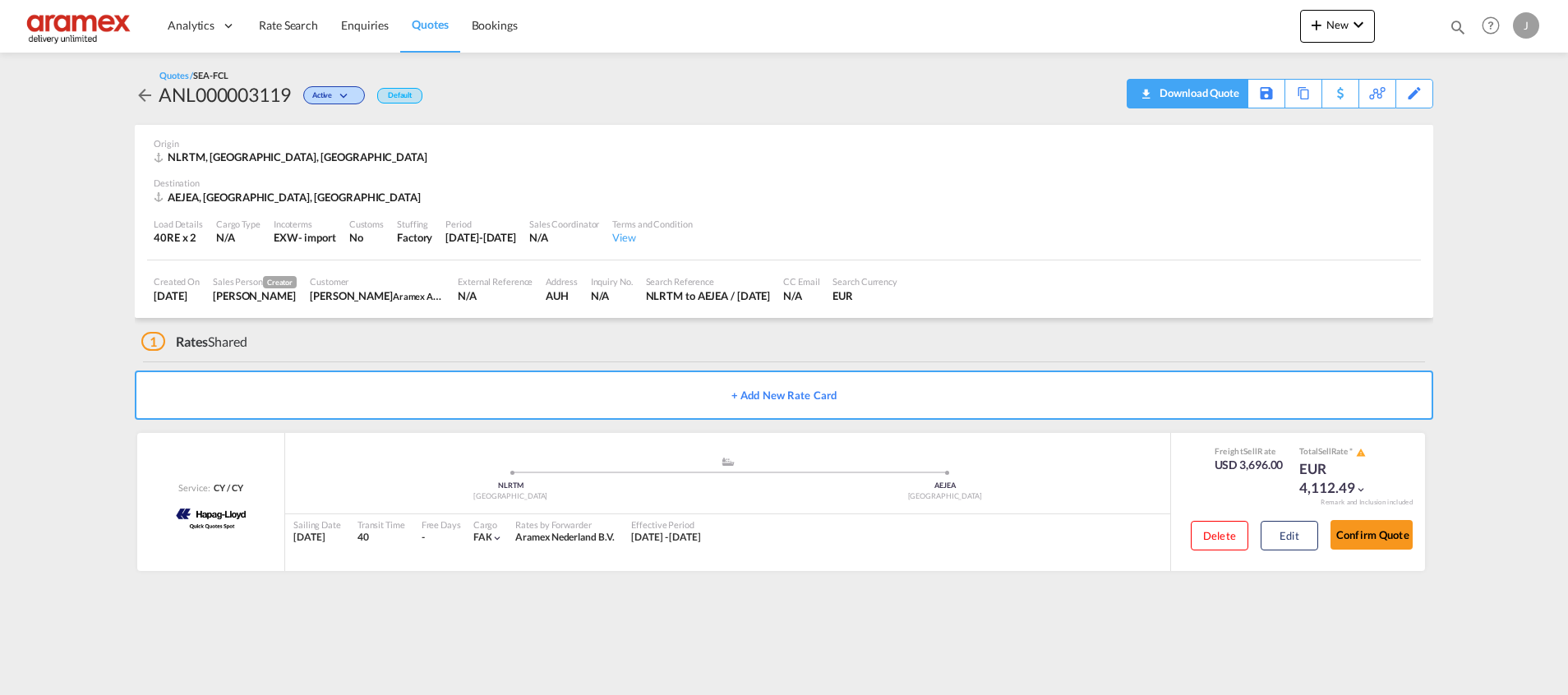
click at [1216, 89] on div "Download Quote" at bounding box center [1197, 92] width 83 height 26
click at [431, 22] on span "Quotes" at bounding box center [429, 24] width 36 height 14
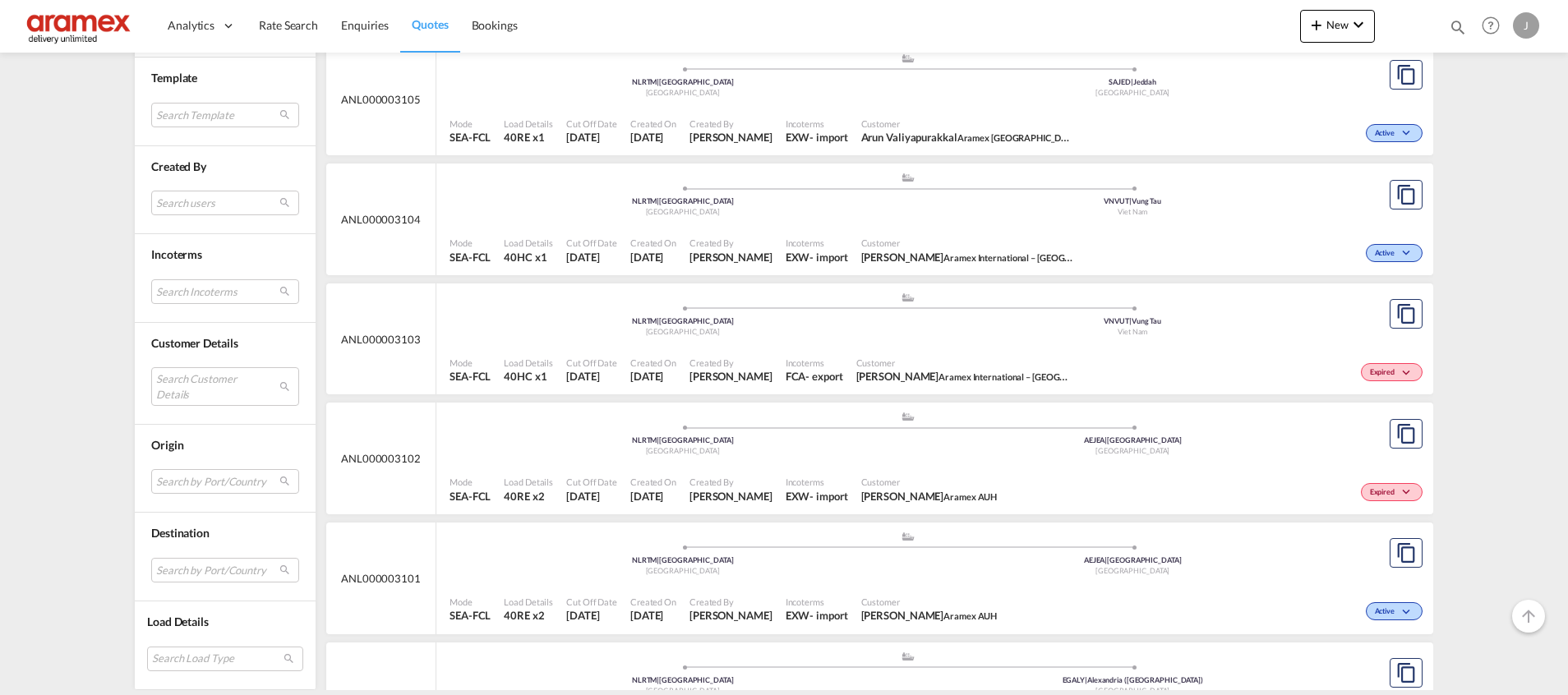
scroll to position [1849, 0]
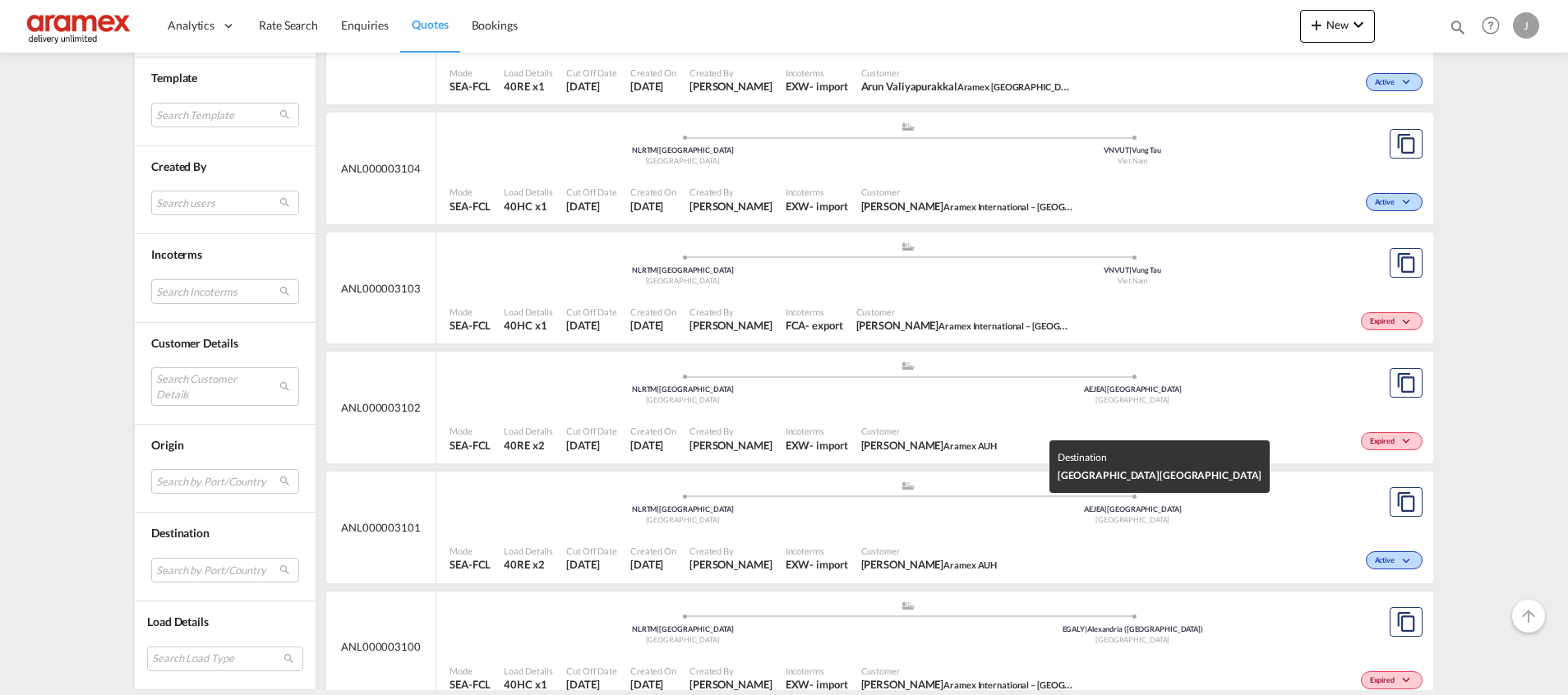
click at [1028, 506] on div "AEJEA | [GEOGRAPHIC_DATA]" at bounding box center [1133, 510] width 450 height 11
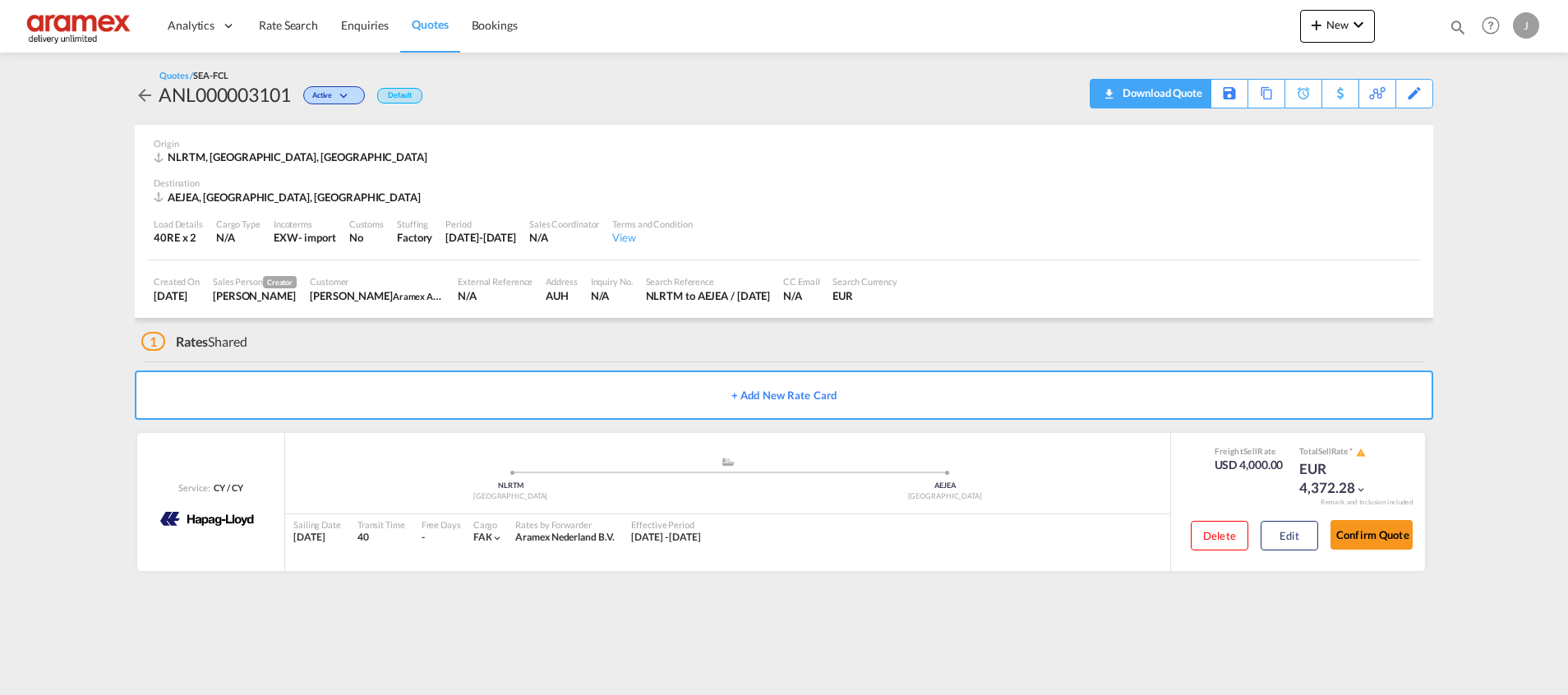
click at [1142, 89] on div "Download Quote" at bounding box center [1160, 92] width 83 height 26
click at [427, 29] on span "Quotes" at bounding box center [429, 24] width 36 height 14
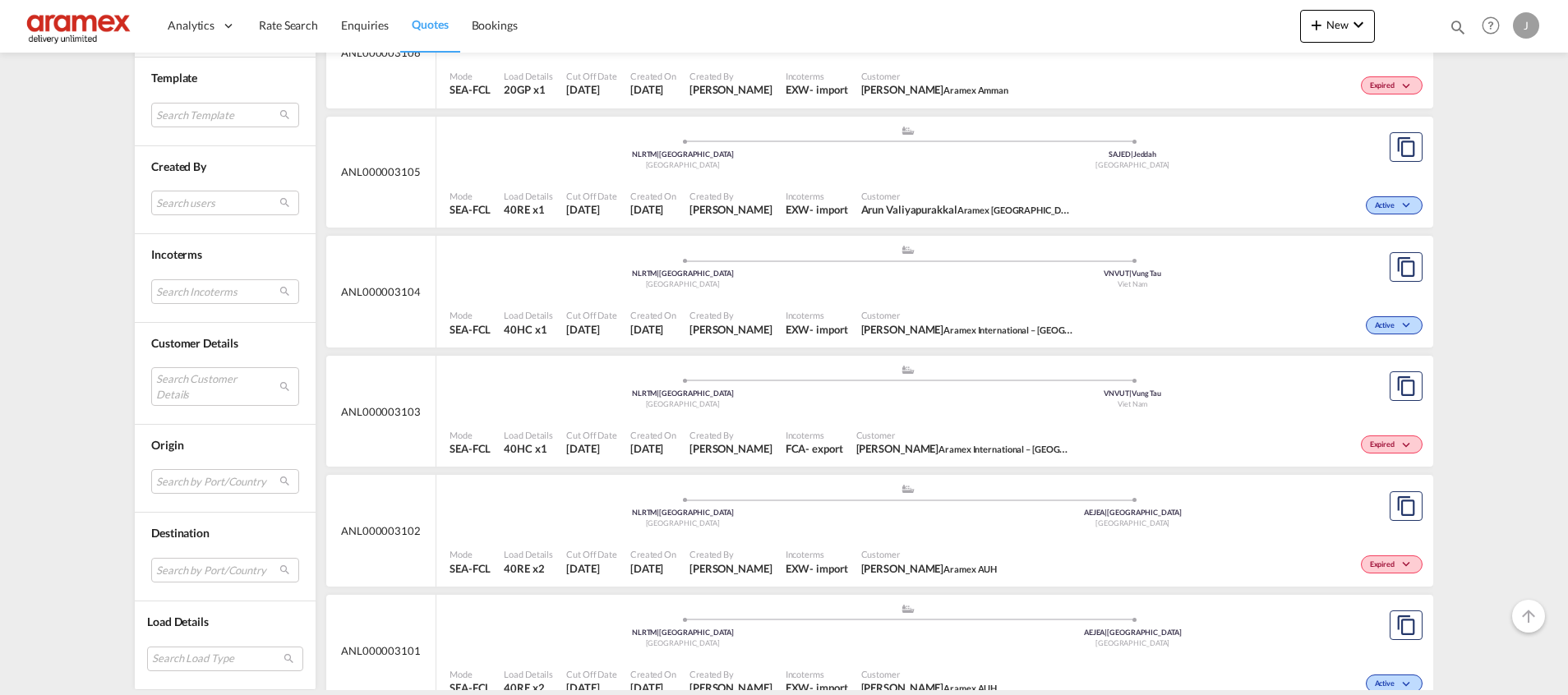
scroll to position [1849, 0]
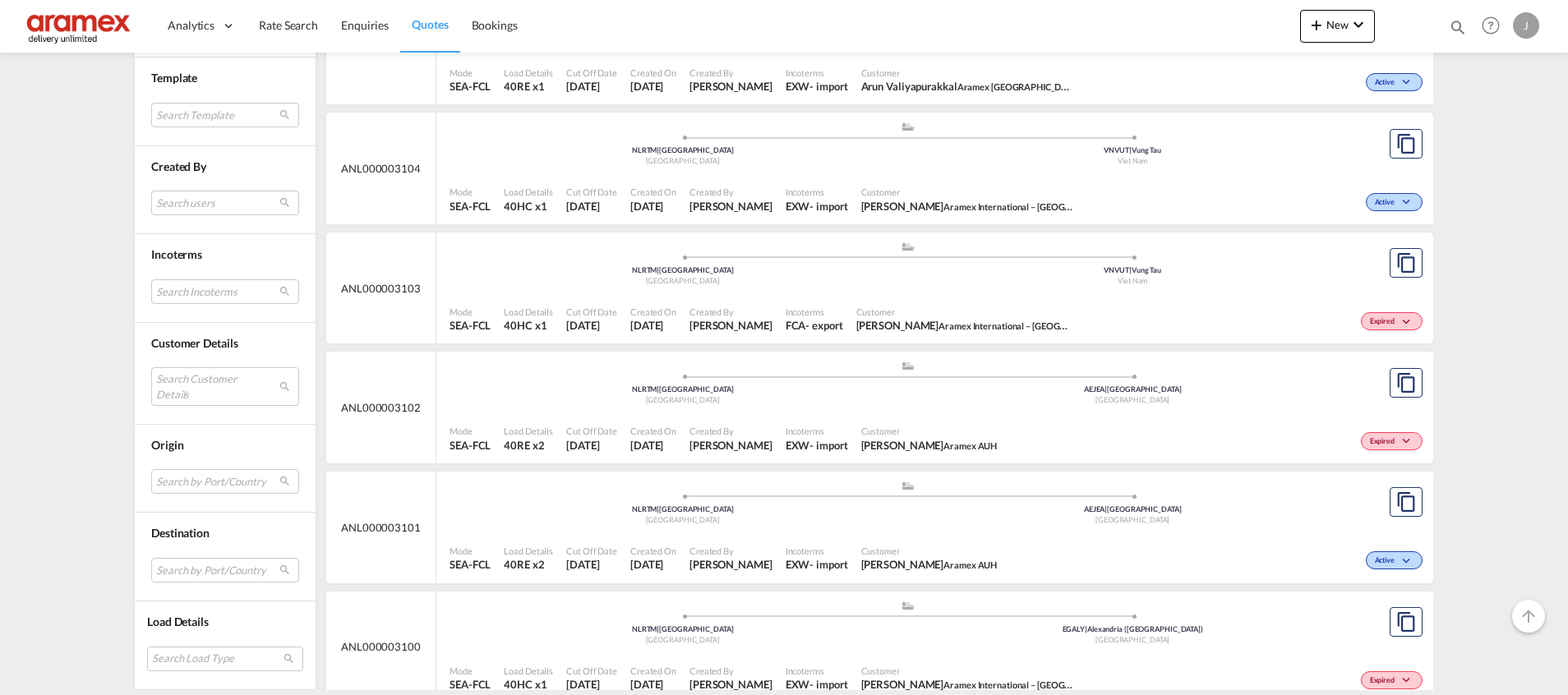
click at [1307, 394] on div "AEJEA | [GEOGRAPHIC_DATA]" at bounding box center [1133, 389] width 450 height 11
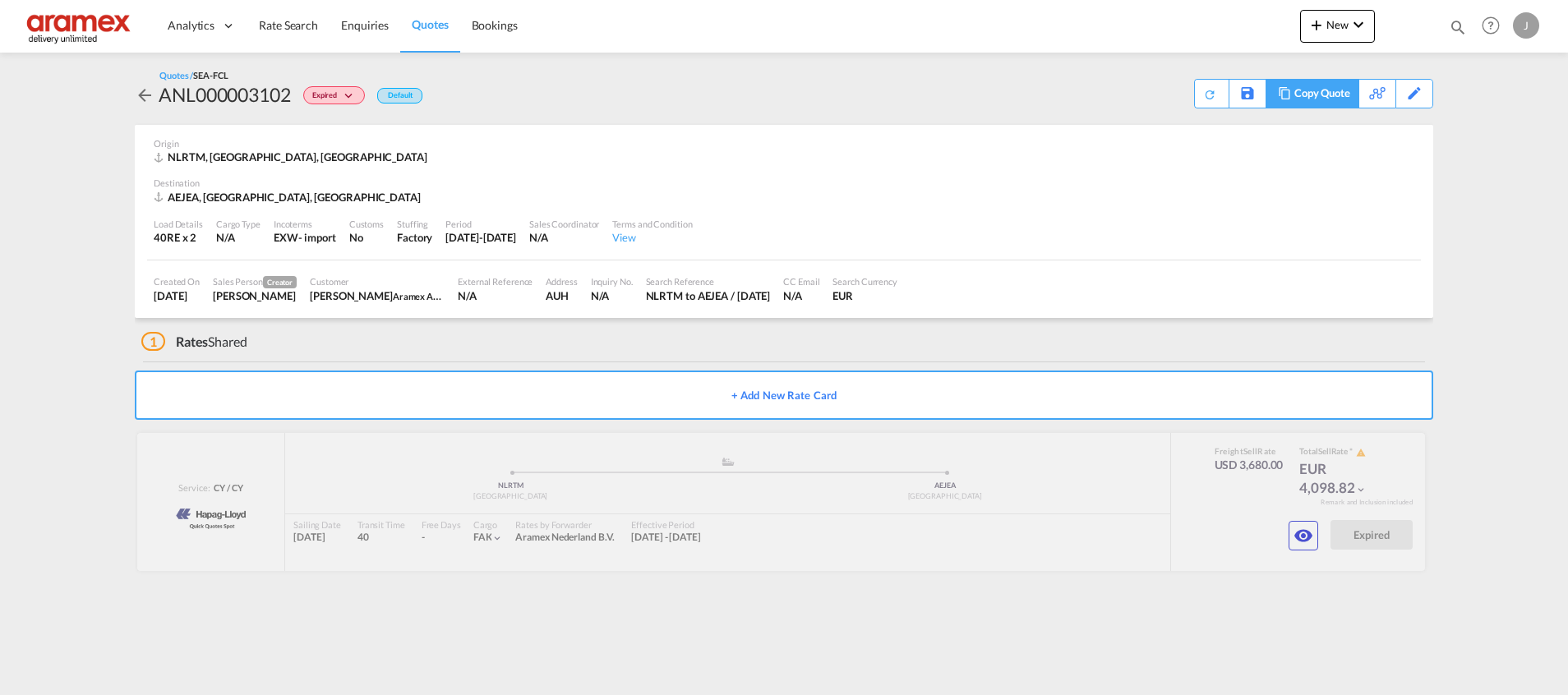
click at [1341, 99] on div "Copy Quote" at bounding box center [1322, 93] width 56 height 28
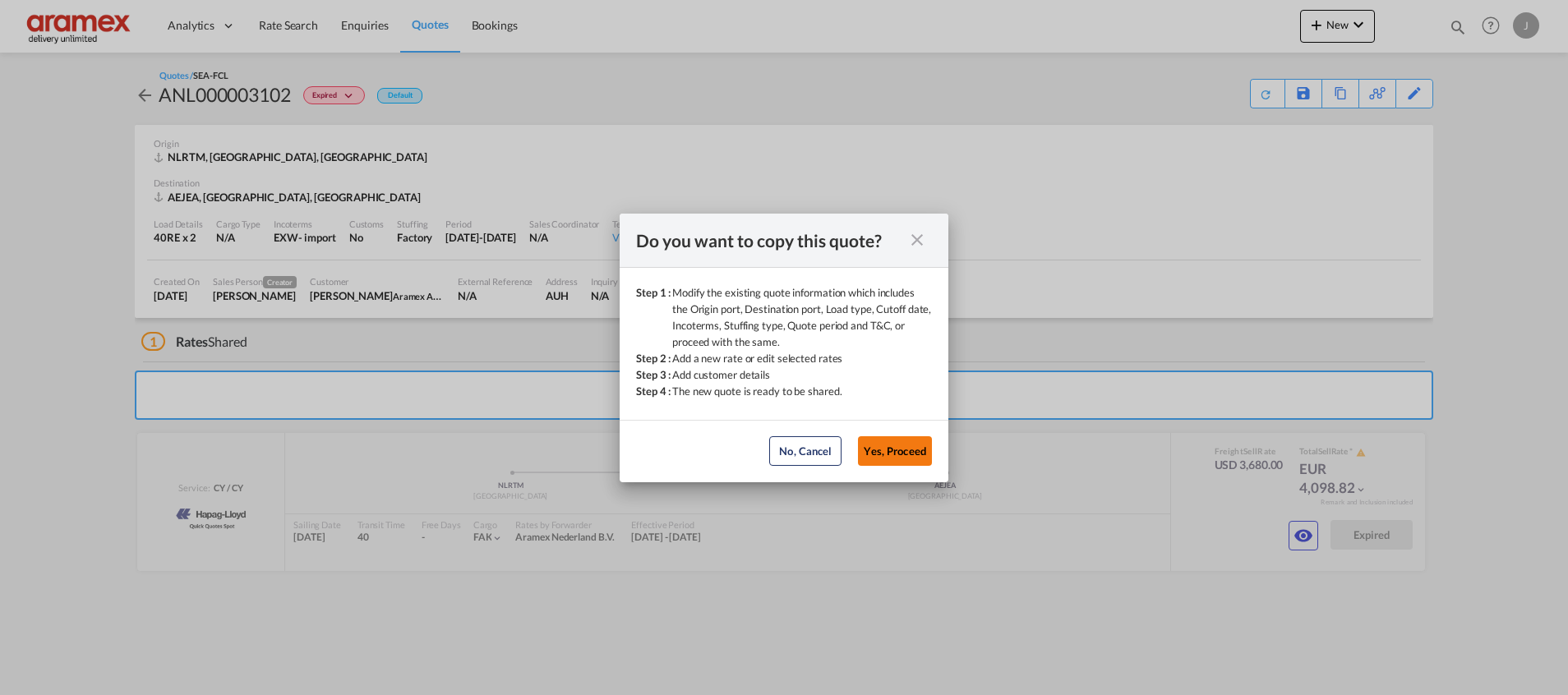
click at [902, 452] on button "Yes, Proceed" at bounding box center [895, 451] width 74 height 29
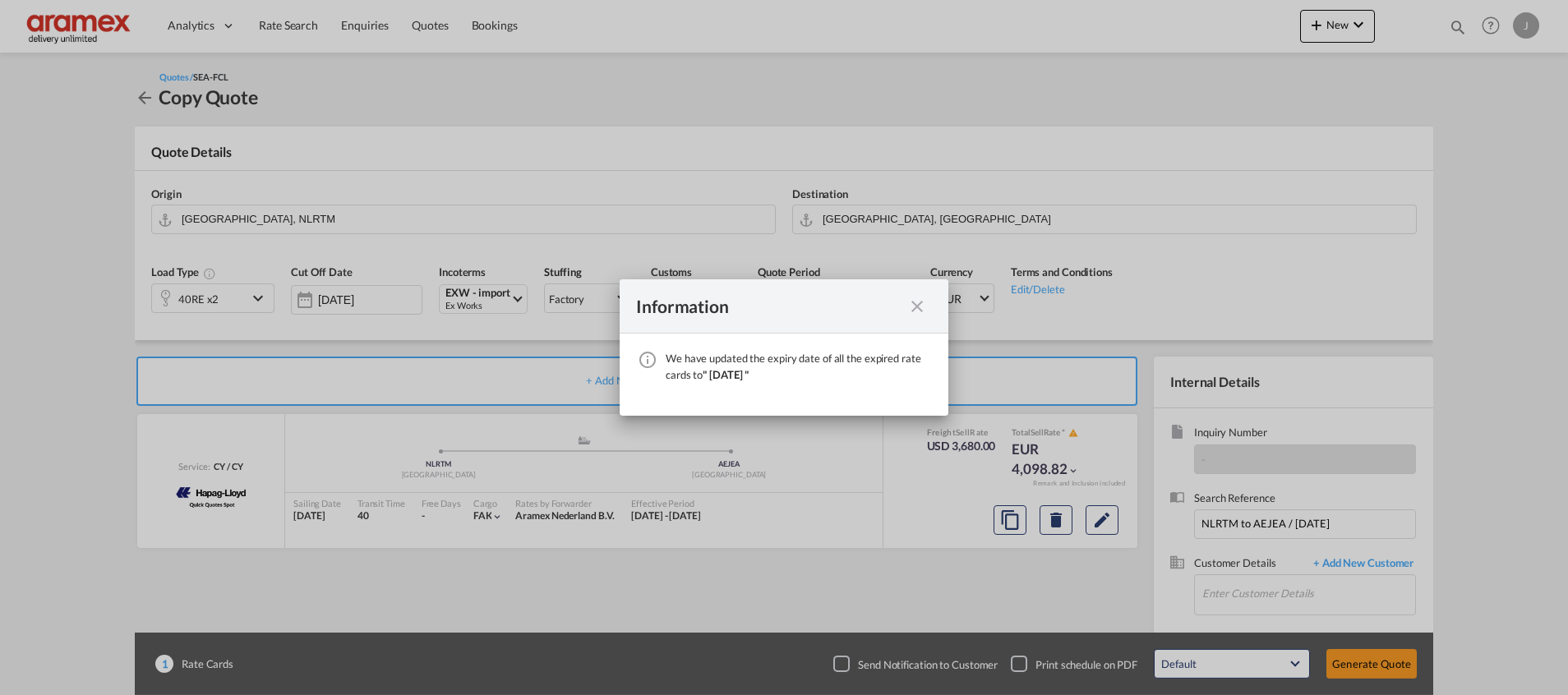
click at [920, 303] on md-icon "icon-close fg-AAA8AD cursor" at bounding box center [917, 307] width 19 height 19
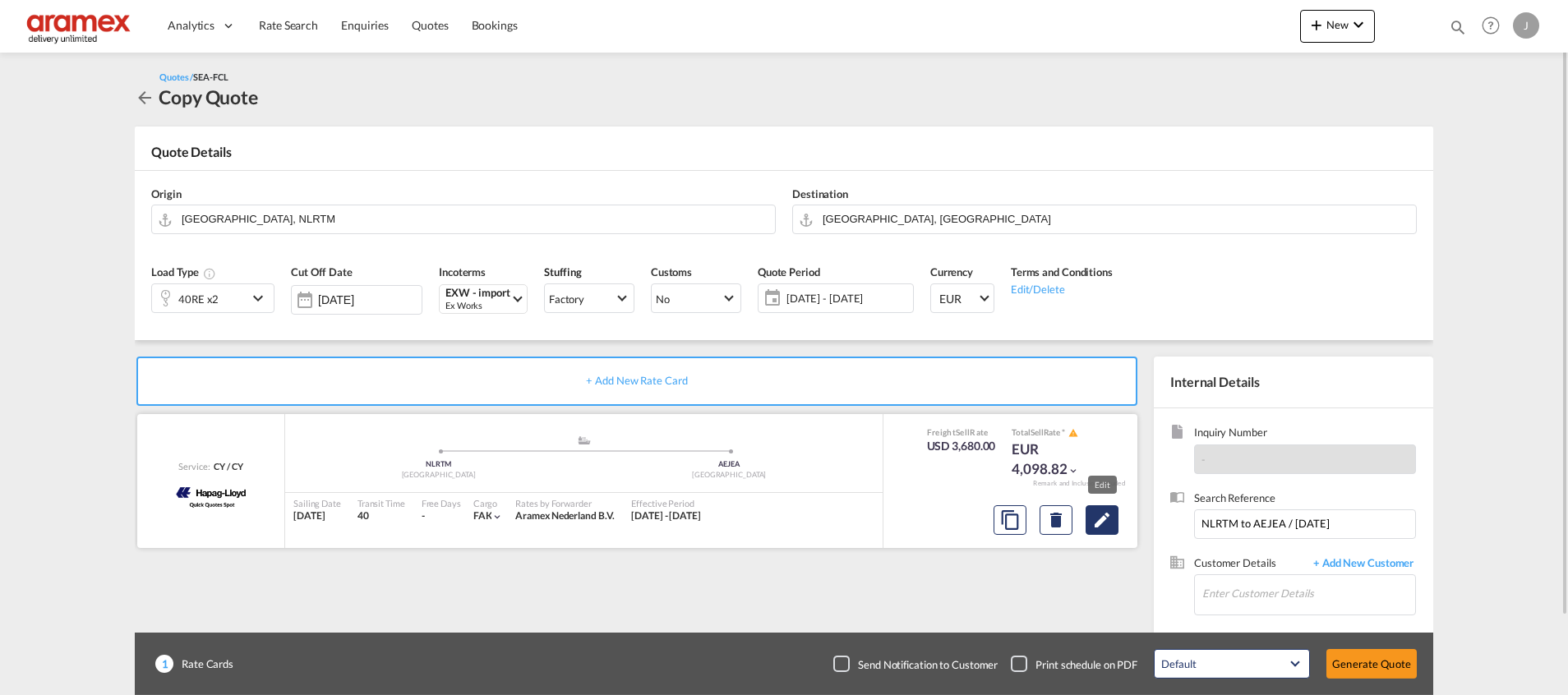
click at [1107, 516] on md-icon "Edit" at bounding box center [1102, 520] width 19 height 19
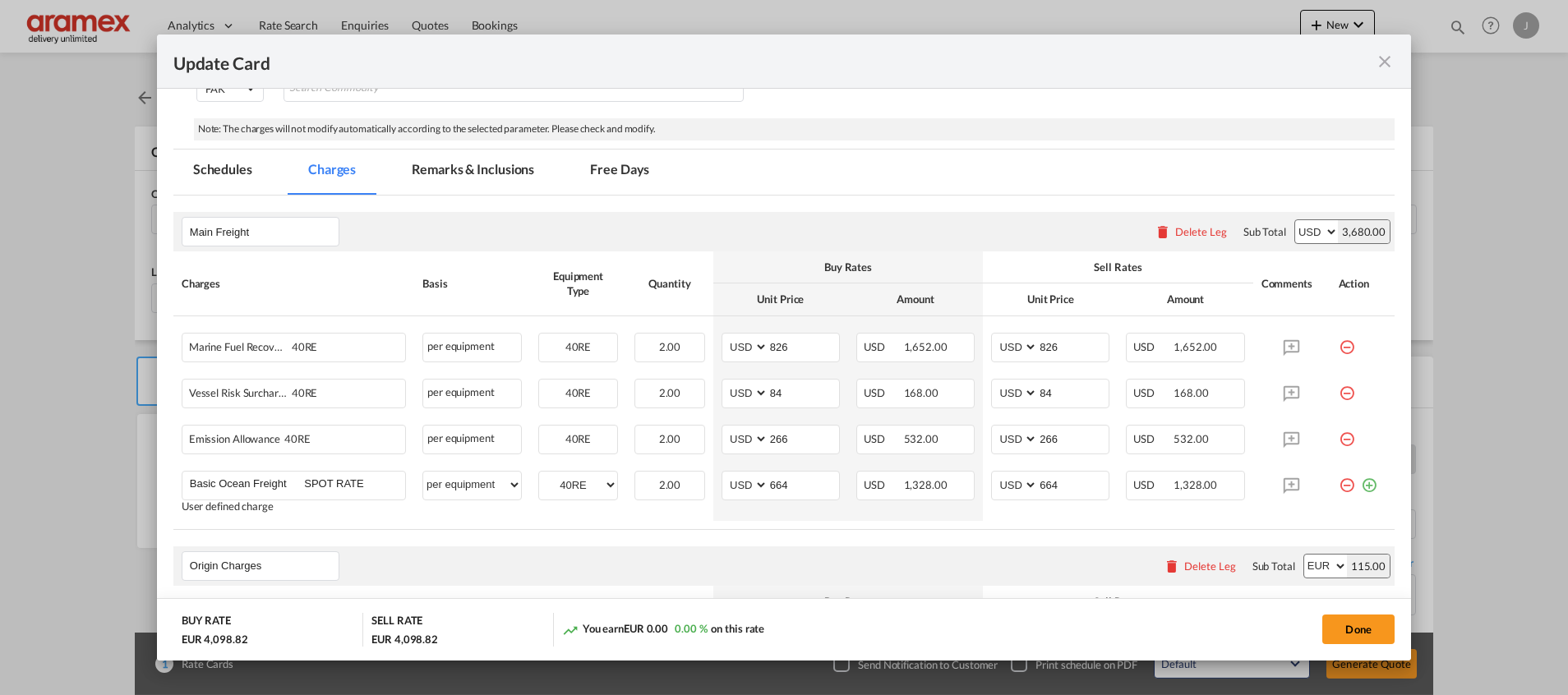
scroll to position [370, 0]
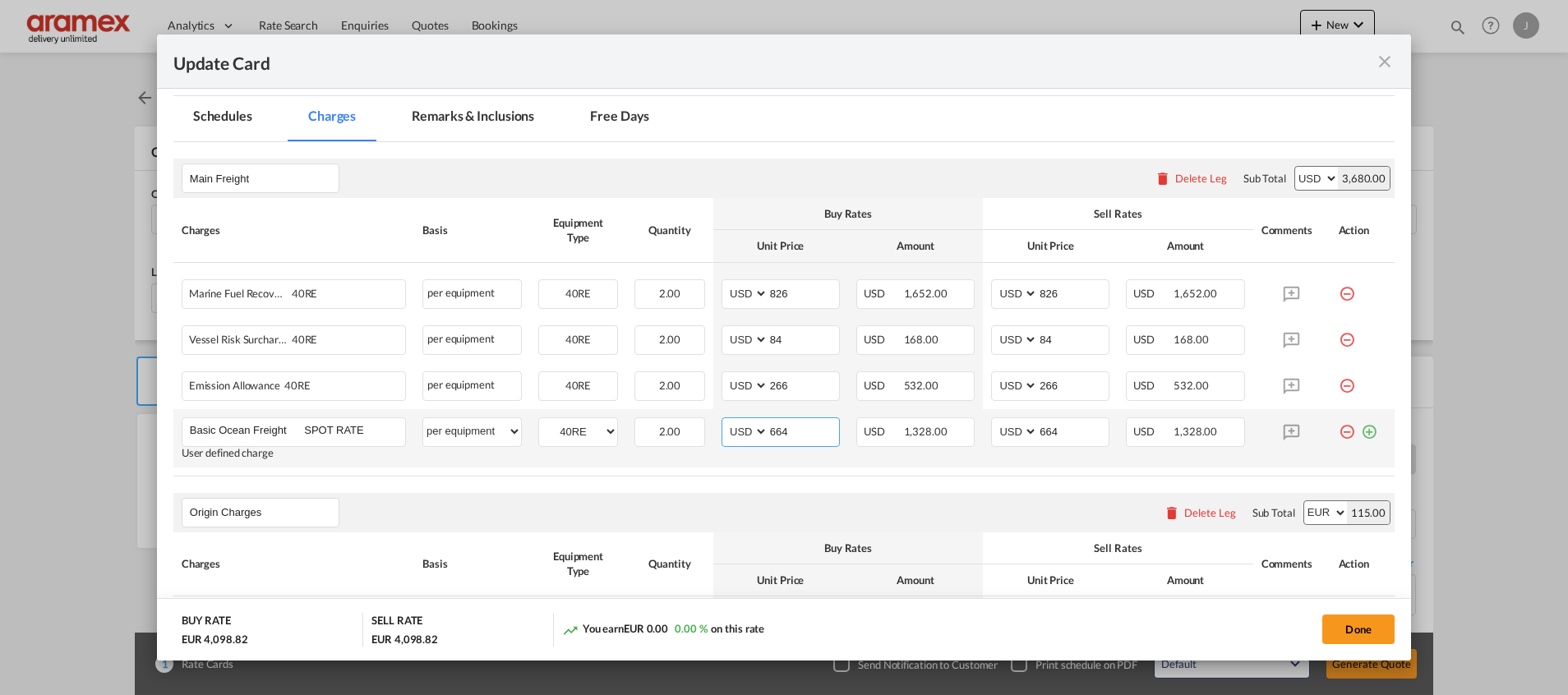
click at [784, 434] on input "664" at bounding box center [804, 430] width 71 height 24
paste input "72"
type input "672"
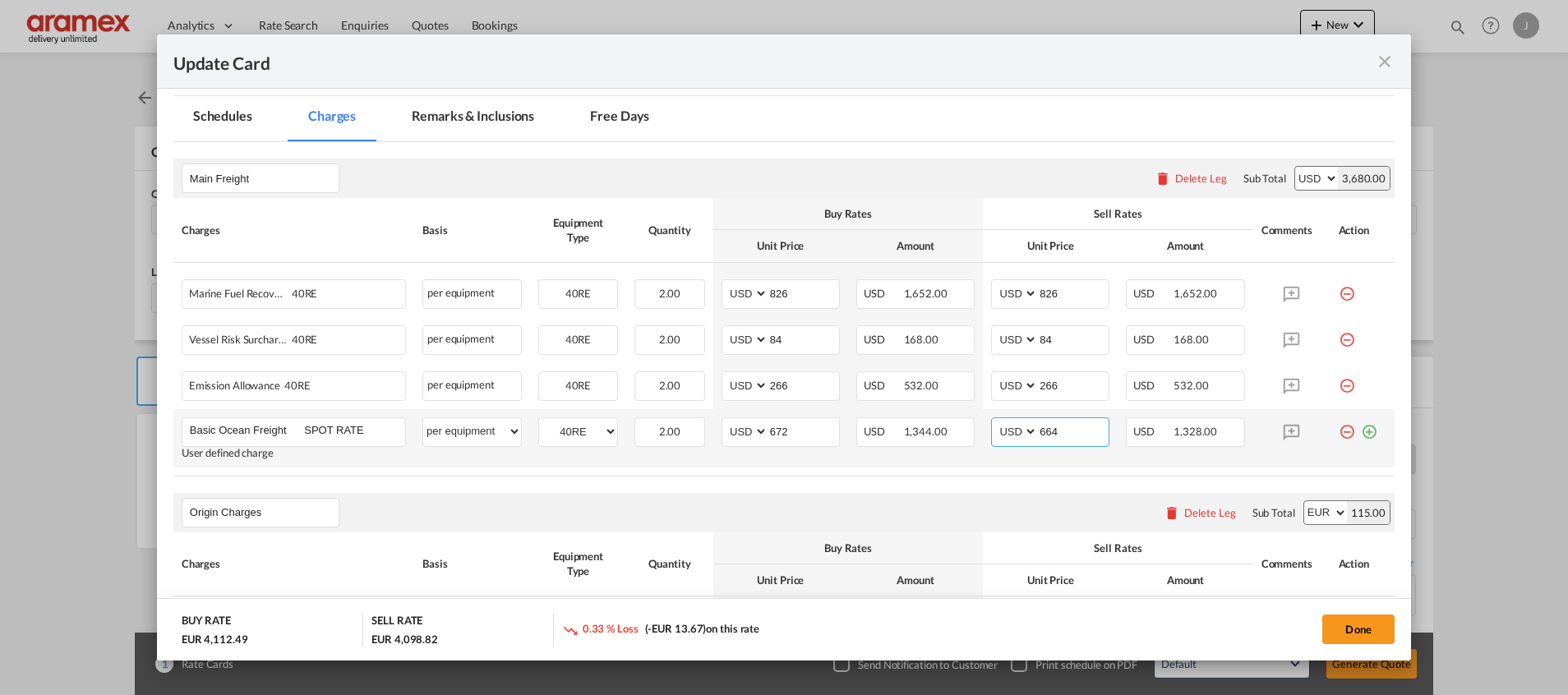
drag, startPoint x: 1059, startPoint y: 430, endPoint x: 1008, endPoint y: 431, distance: 51.0
click at [1009, 431] on md-input-container "AED AFN ALL AMD ANG AOA ARS AUD AWG AZN BAM BBD BDT BGN BHD BIF BMD BND [PERSON…" at bounding box center [1051, 432] width 118 height 29
paste input "72"
type input "672"
click at [944, 485] on rate-modification "Main Freight Please enter leg name Leg Name Already Exists Delete Leg Sub Total…" at bounding box center [784, 672] width 1221 height 1061
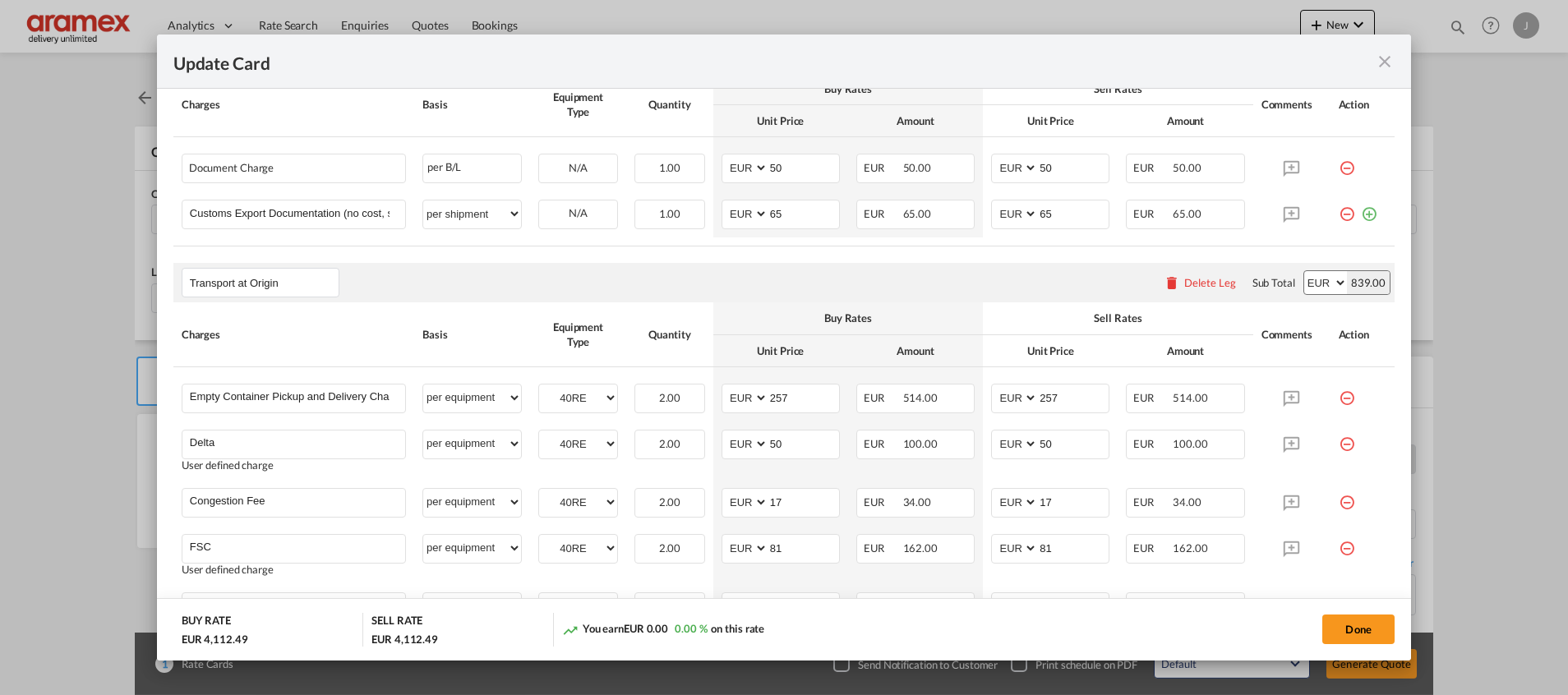
scroll to position [863, 0]
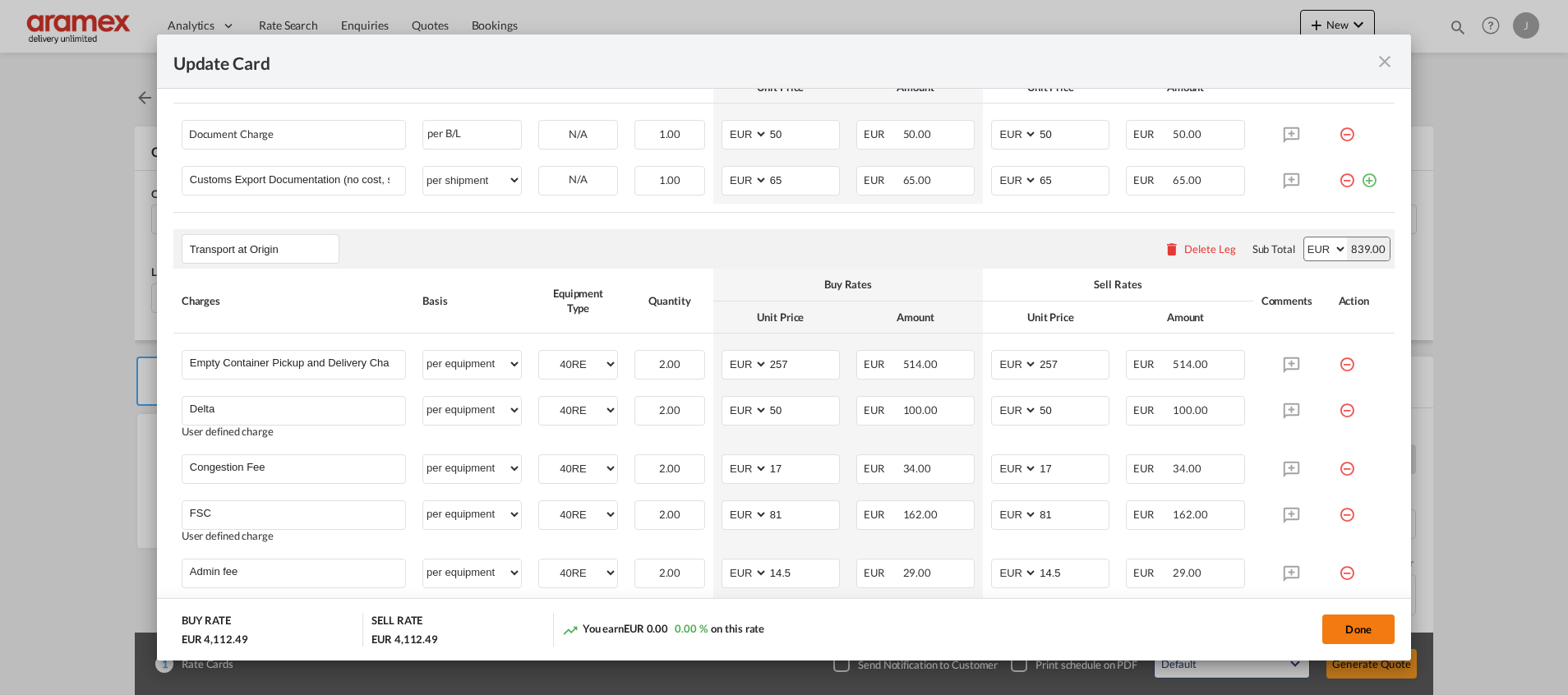
click at [1349, 629] on button "Done" at bounding box center [1358, 629] width 72 height 29
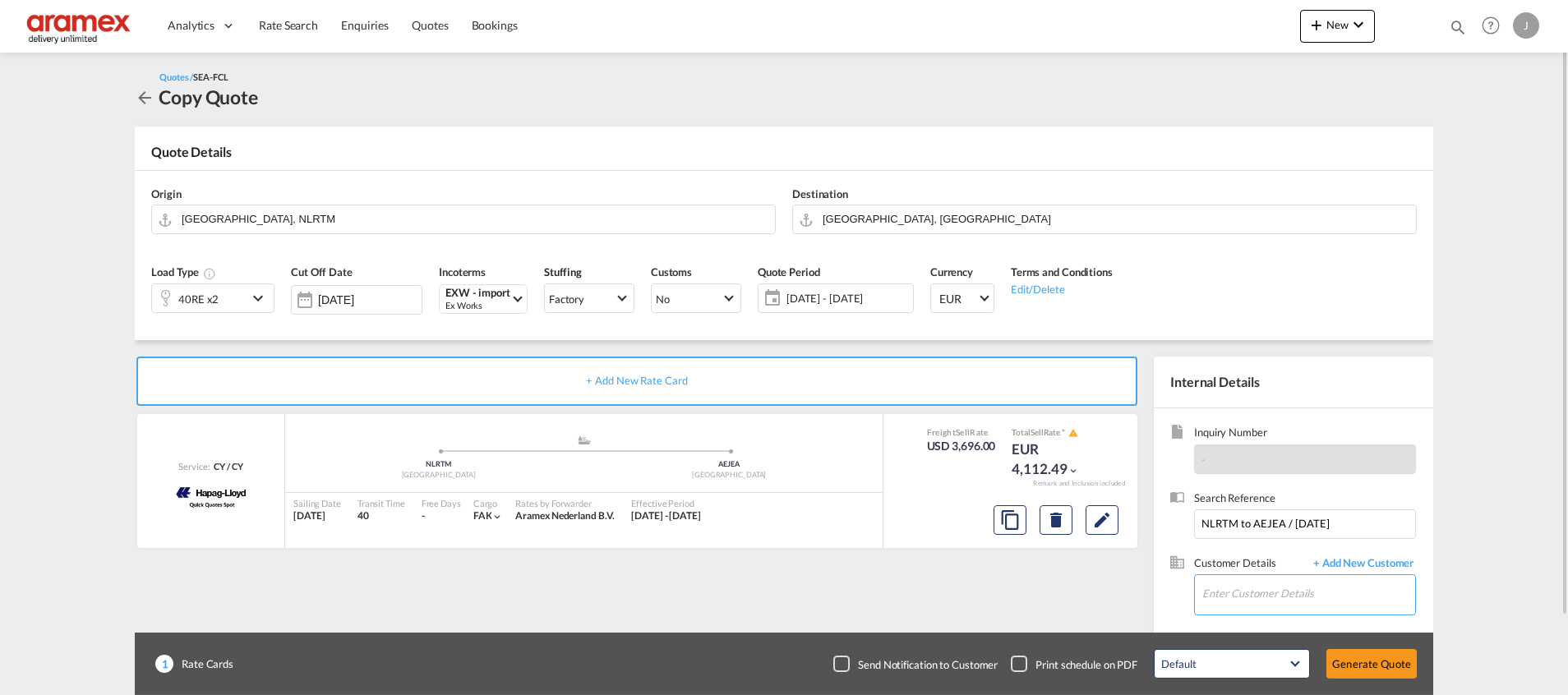
click at [1274, 595] on input "Enter Customer Details" at bounding box center [1308, 594] width 213 height 37
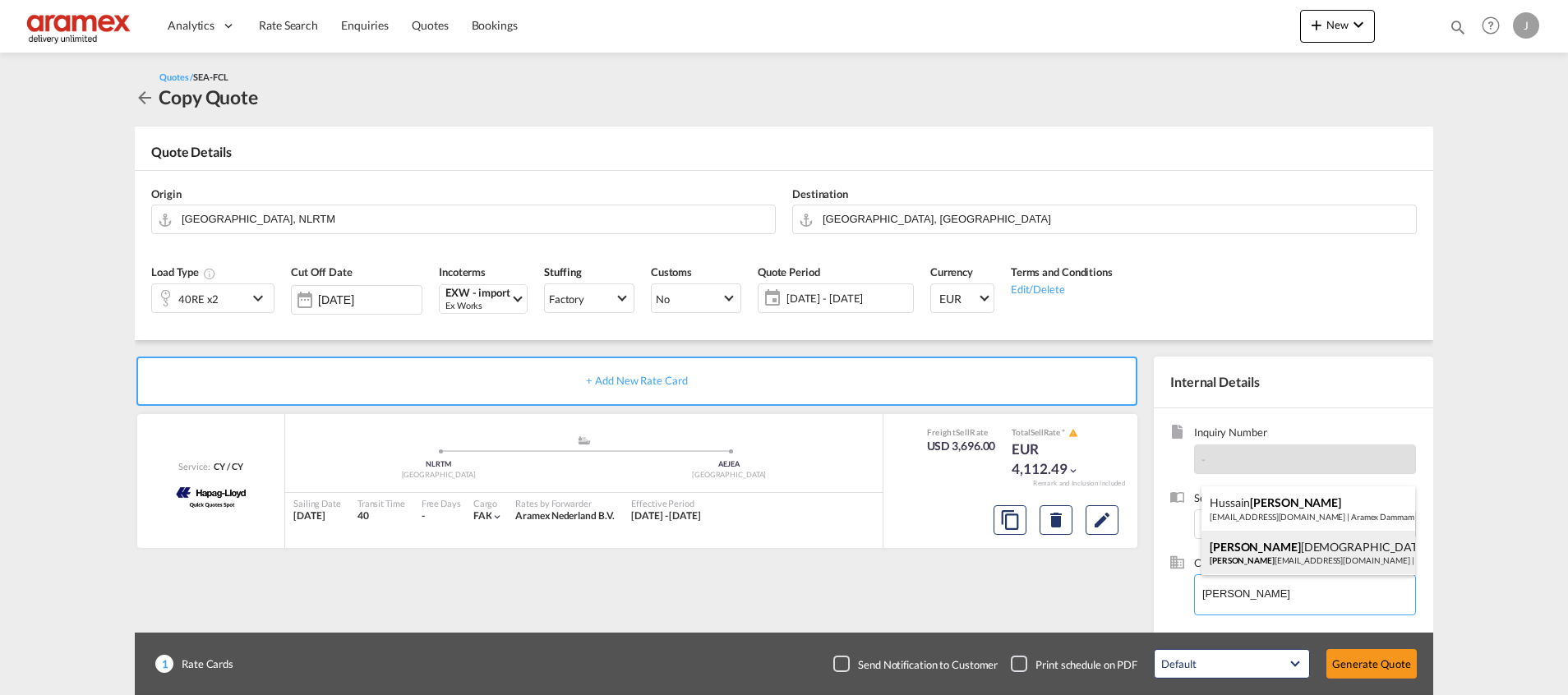
click at [1278, 550] on div "[PERSON_NAME] [PERSON_NAME] [PERSON_NAME][EMAIL_ADDRESS][DOMAIN_NAME] | Aramex …" at bounding box center [1309, 553] width 214 height 45
type input "Aramex AUH, [PERSON_NAME], [EMAIL_ADDRESS][DOMAIN_NAME]"
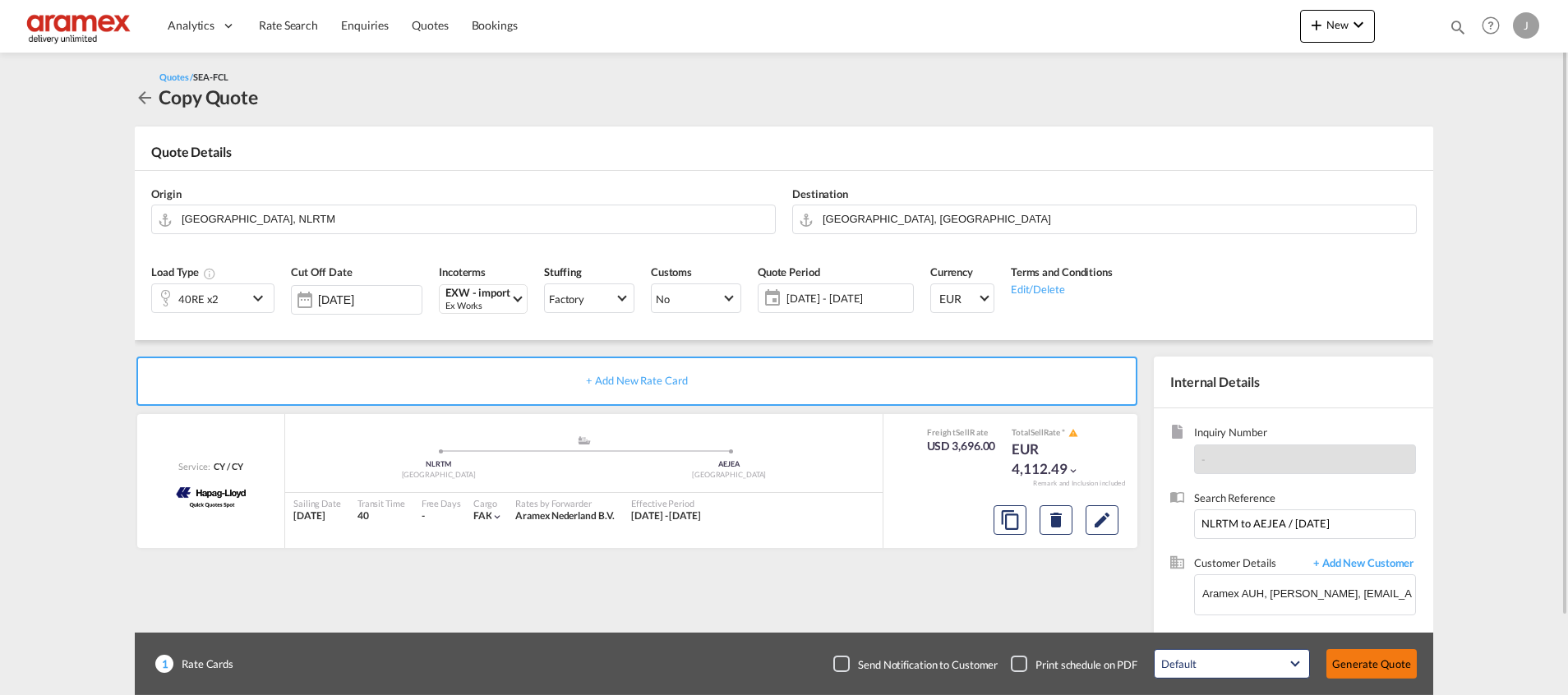
click at [1357, 662] on button "Generate Quote" at bounding box center [1371, 664] width 90 height 29
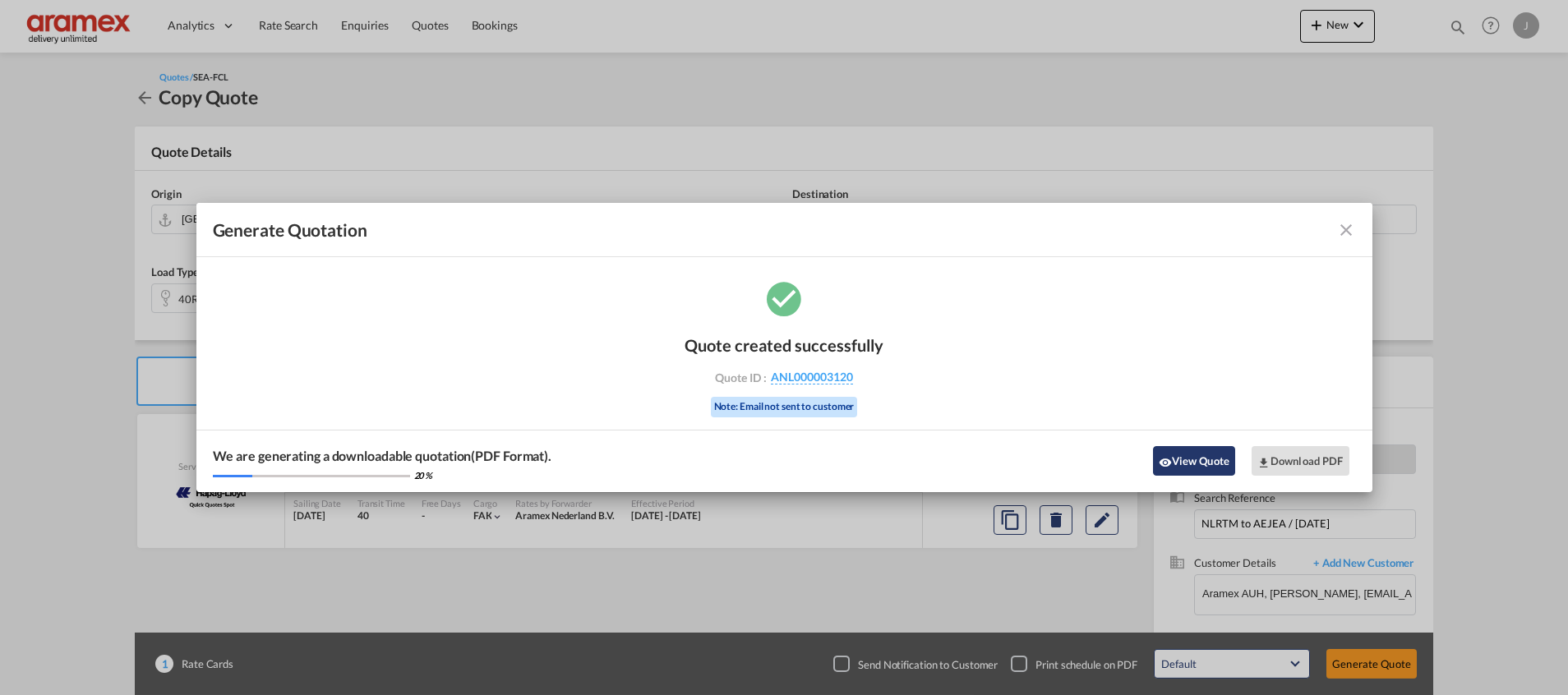
click at [1184, 462] on button "View Quote" at bounding box center [1194, 461] width 83 height 29
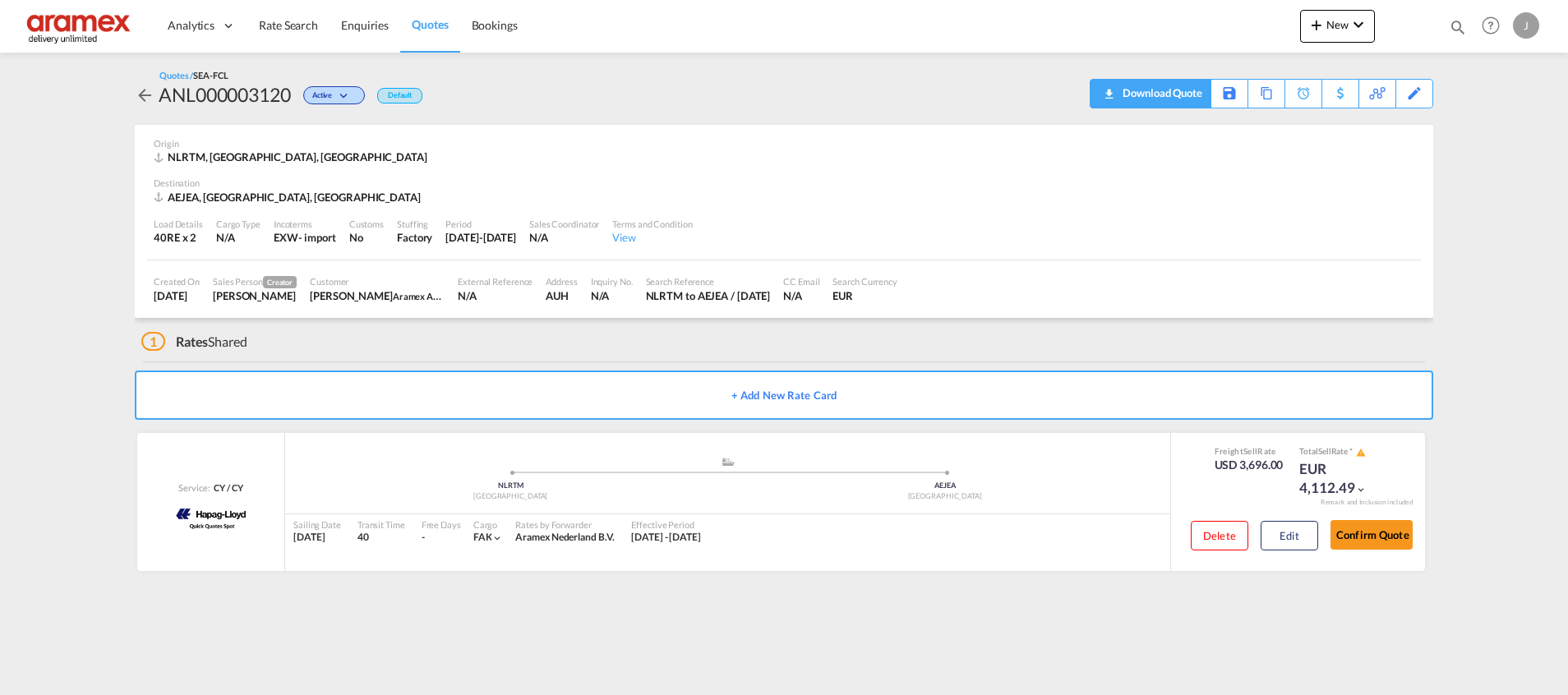
click at [1183, 94] on div "Download Quote" at bounding box center [1160, 92] width 83 height 26
click at [426, 20] on span "Quotes" at bounding box center [429, 24] width 36 height 14
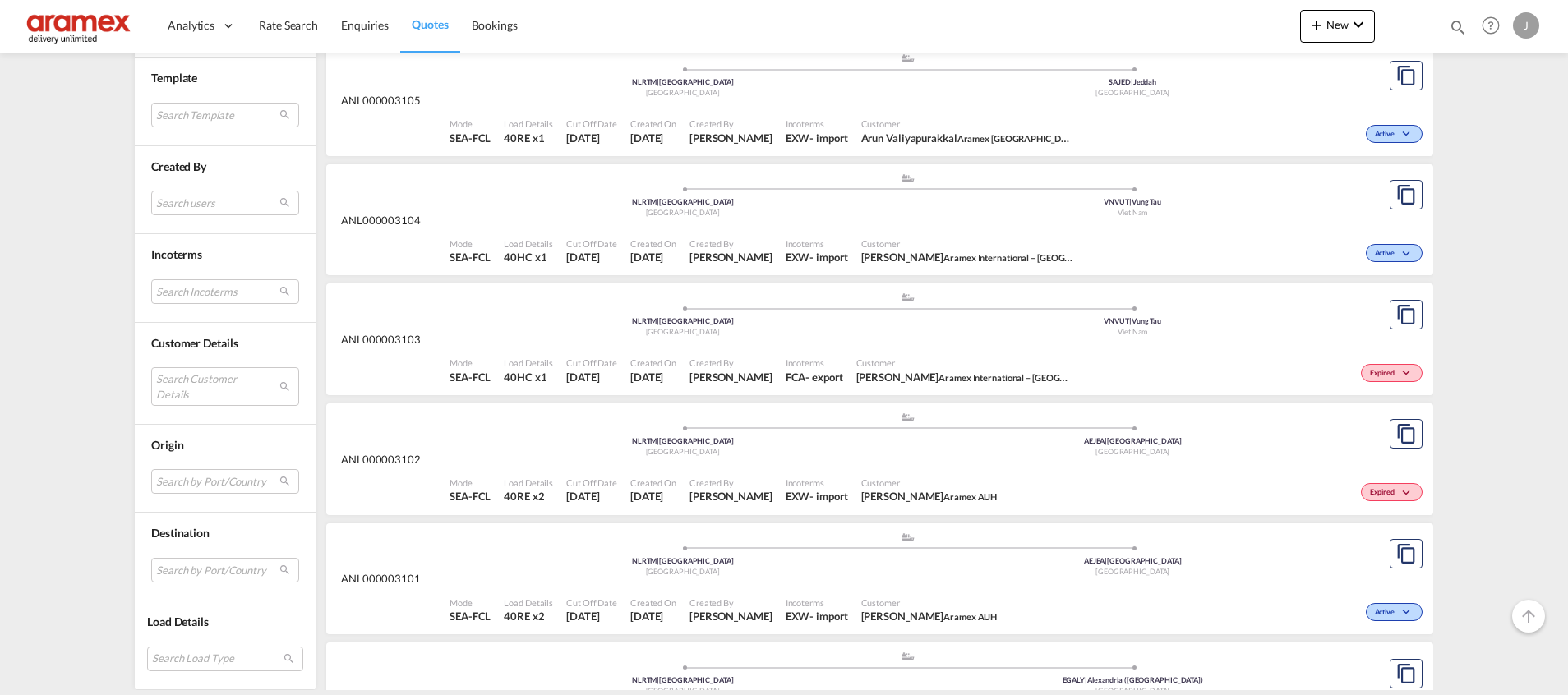
scroll to position [1972, 0]
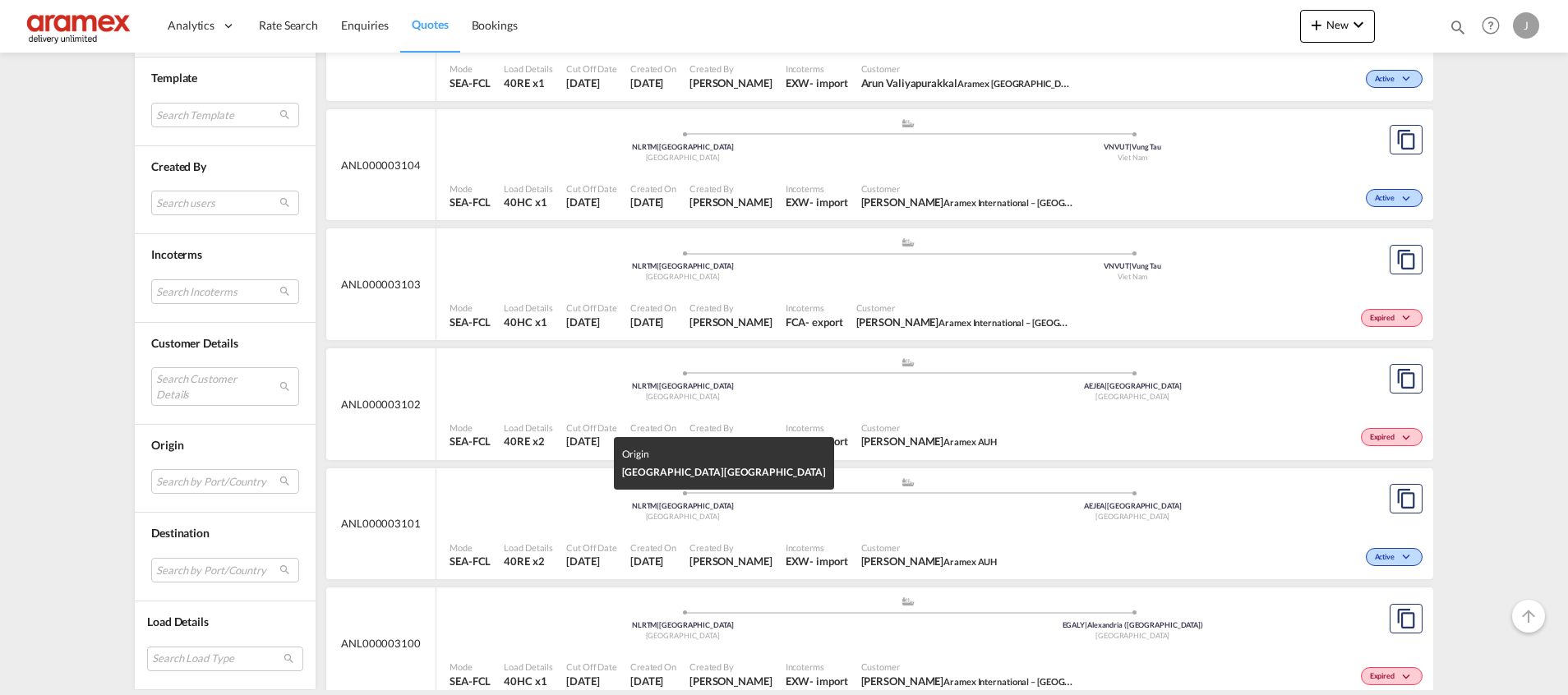
click at [665, 512] on span "[GEOGRAPHIC_DATA]" at bounding box center [683, 515] width 74 height 9
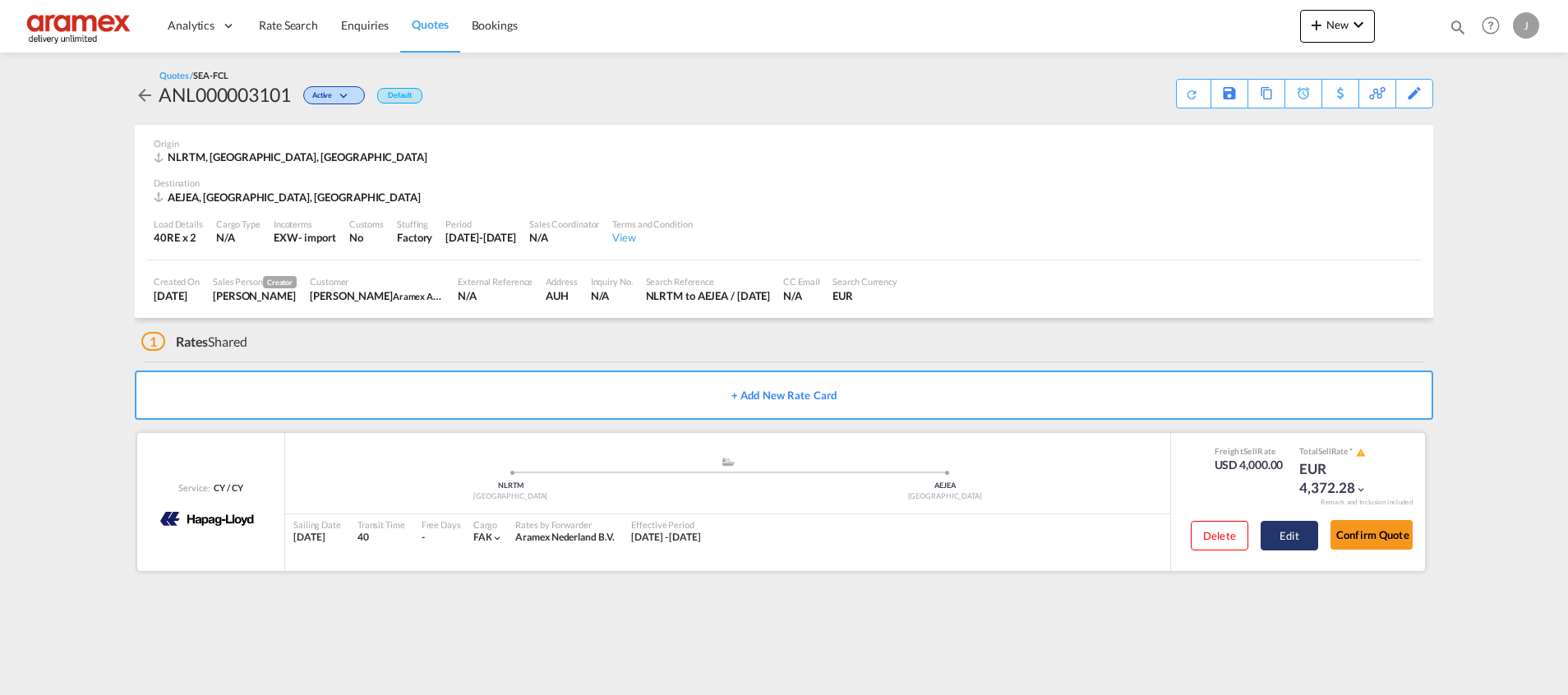
click at [1289, 541] on button "Edit" at bounding box center [1289, 536] width 57 height 29
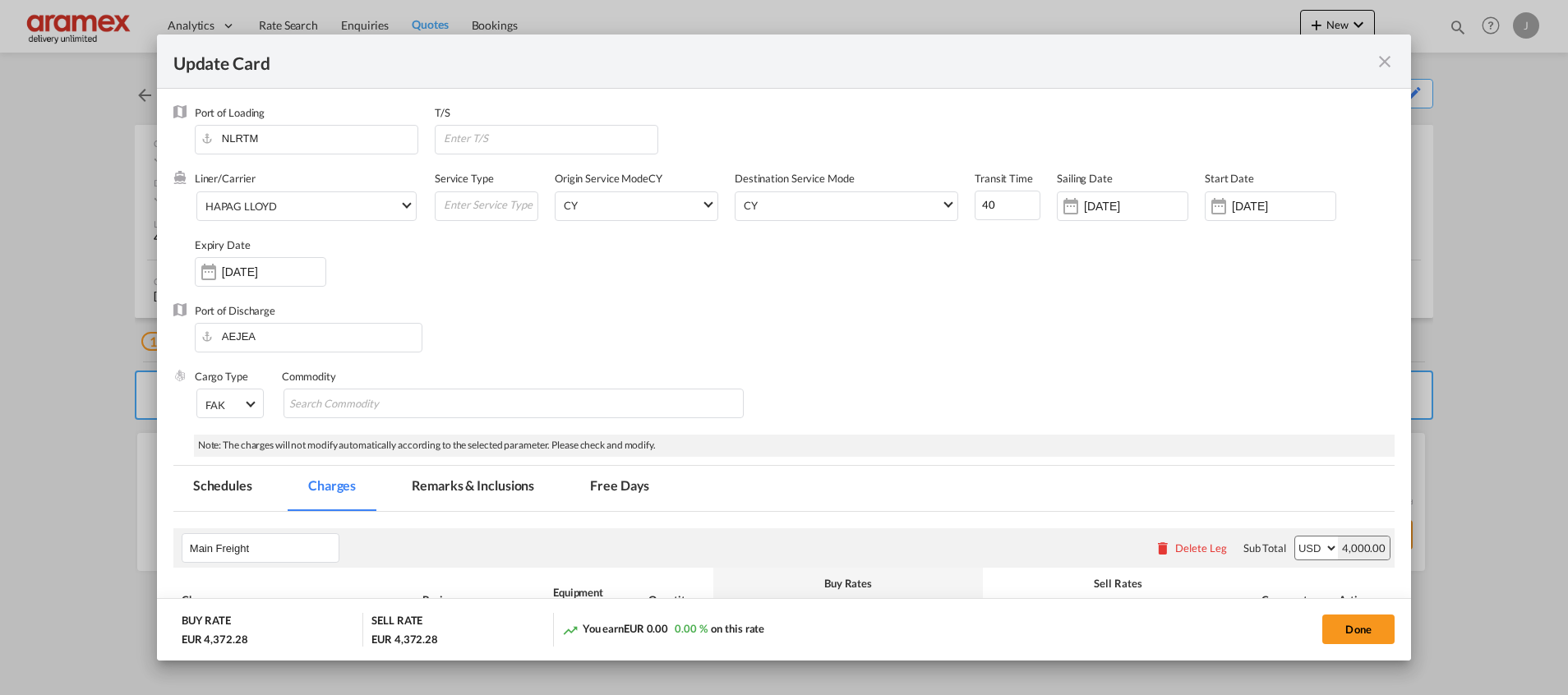
click at [1384, 57] on md-icon "icon-close fg-AAA8AD m-0 pointer" at bounding box center [1385, 61] width 19 height 19
